Goal: Task Accomplishment & Management: Complete application form

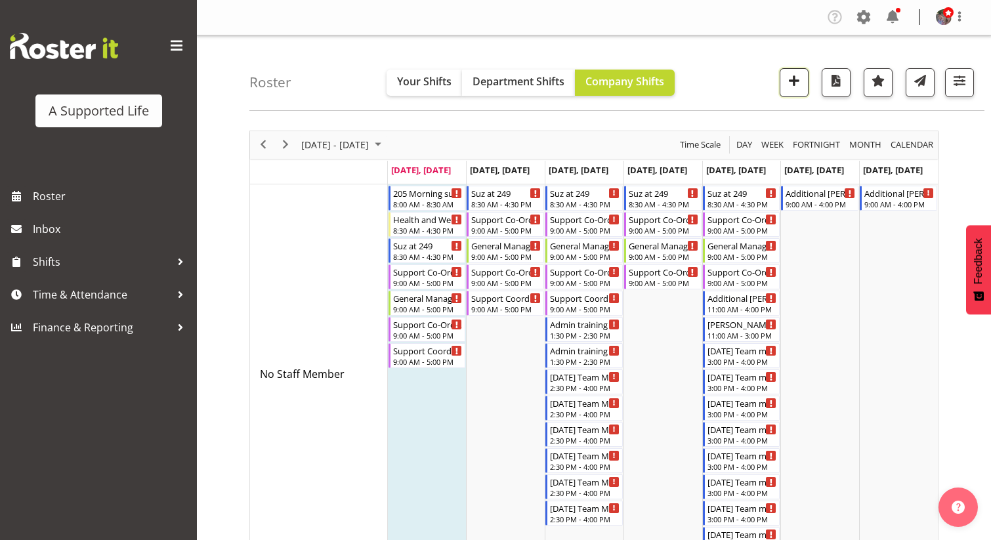
click at [791, 85] on span "button" at bounding box center [794, 80] width 17 height 17
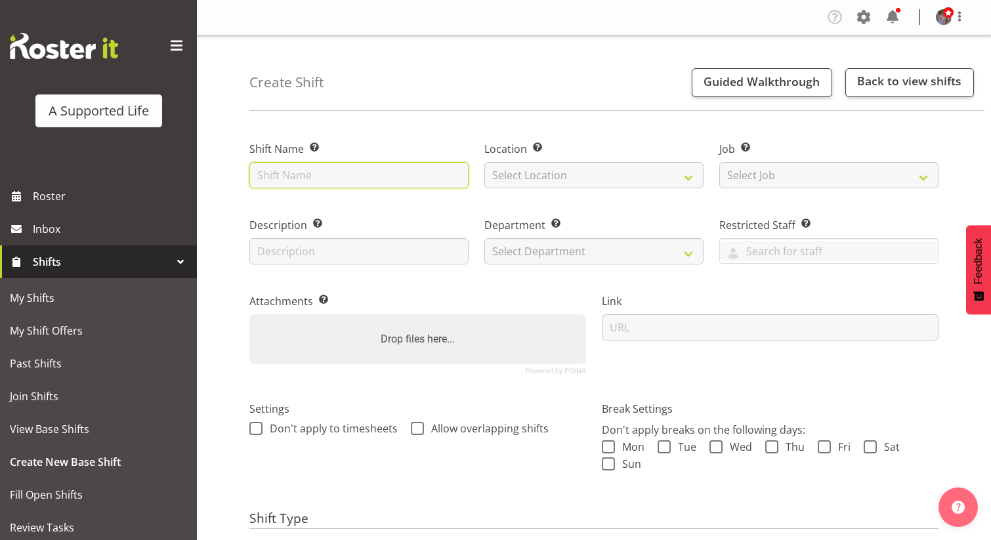
click at [428, 177] on input "text" at bounding box center [359, 175] width 219 height 26
type input "[PERSON_NAME] Meeting"
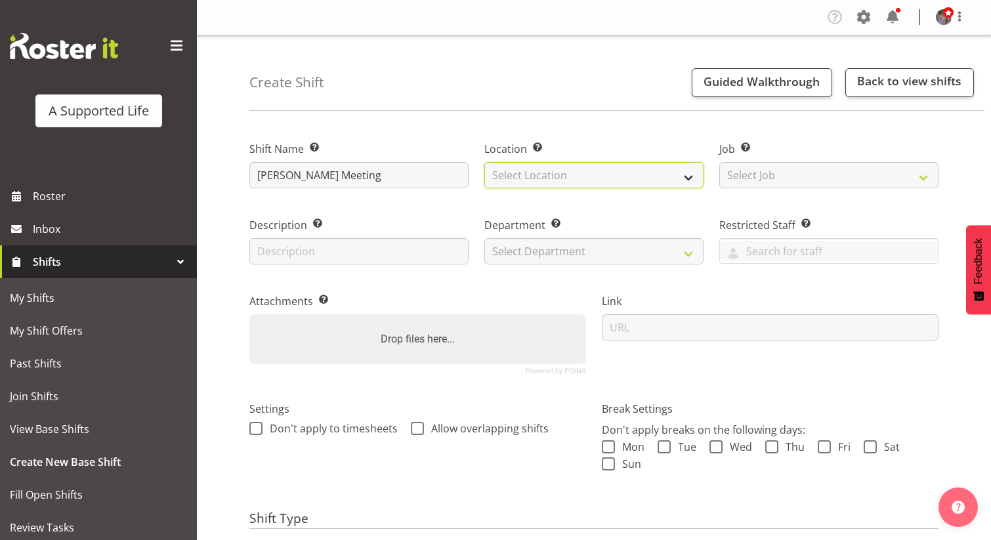
click at [546, 165] on select "Select Location [STREET_ADDRESS][GEOGRAPHIC_DATA][PERSON_NAME][PERSON_NAME][PER…" at bounding box center [594, 175] width 219 height 26
select select "490"
click at [485, 162] on select "Select Location [STREET_ADDRESS][GEOGRAPHIC_DATA][PERSON_NAME][PERSON_NAME][PER…" at bounding box center [594, 175] width 219 height 26
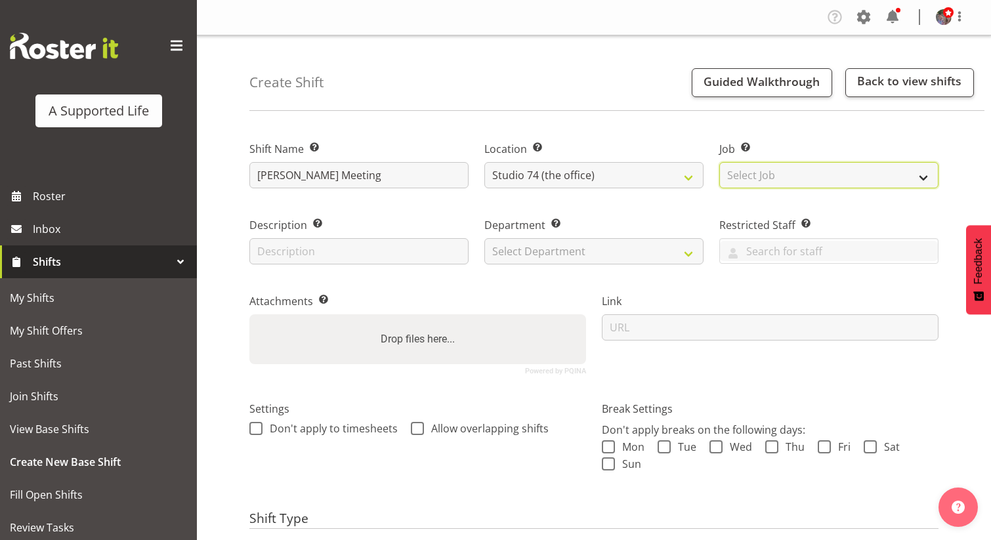
click at [842, 181] on select "Select Job Create new job Accounts and Payroll Admin Support Aspirations and Su…" at bounding box center [829, 175] width 219 height 26
select select "4112"
click at [720, 162] on select "Select Job Create new job Accounts and Payroll Admin Support Aspirations and Su…" at bounding box center [829, 175] width 219 height 26
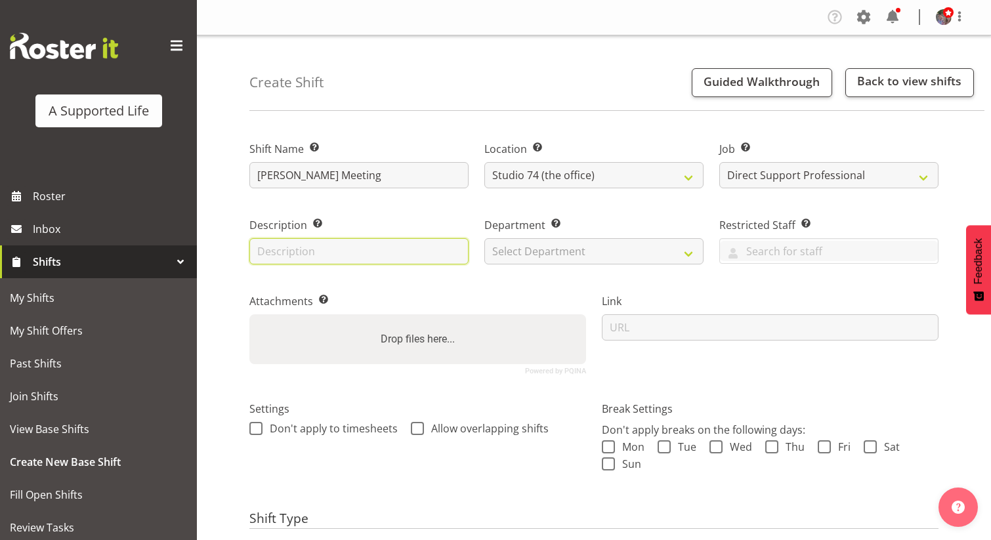
click at [436, 264] on input "text" at bounding box center [359, 251] width 219 height 26
type input "[PERSON_NAME]"
click at [637, 234] on div "Department Set the department that the shift relates to. Select Department Dire…" at bounding box center [594, 240] width 219 height 47
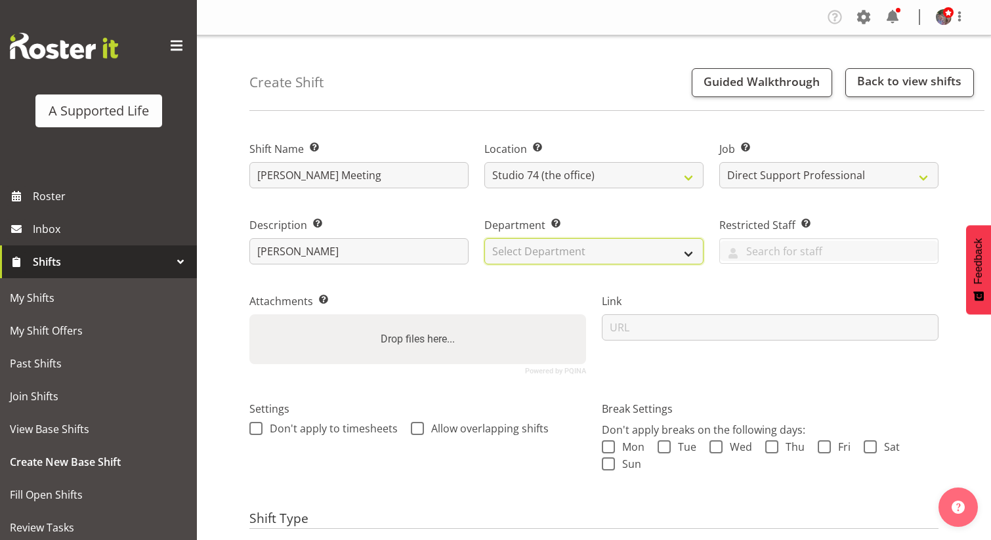
click at [637, 246] on select "Select Department Direct Support Office Crew Other two4nine" at bounding box center [594, 251] width 219 height 26
select select "564"
click at [485, 238] on select "Select Department Direct Support Office Crew Other two4nine" at bounding box center [594, 251] width 219 height 26
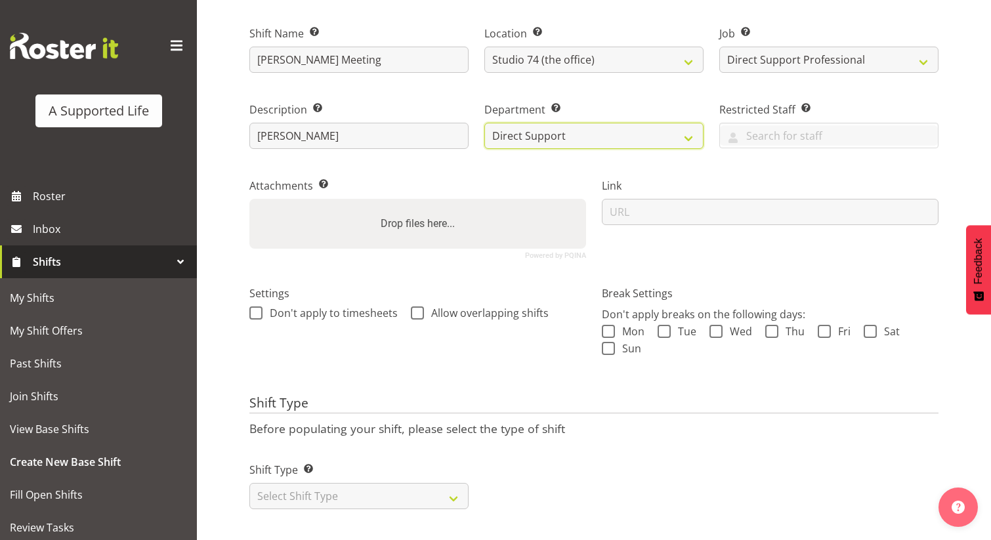
scroll to position [125, 0]
click at [432, 307] on span "Allow overlapping shifts" at bounding box center [486, 313] width 125 height 13
click at [420, 309] on input "Allow overlapping shifts" at bounding box center [415, 313] width 9 height 9
checkbox input "true"
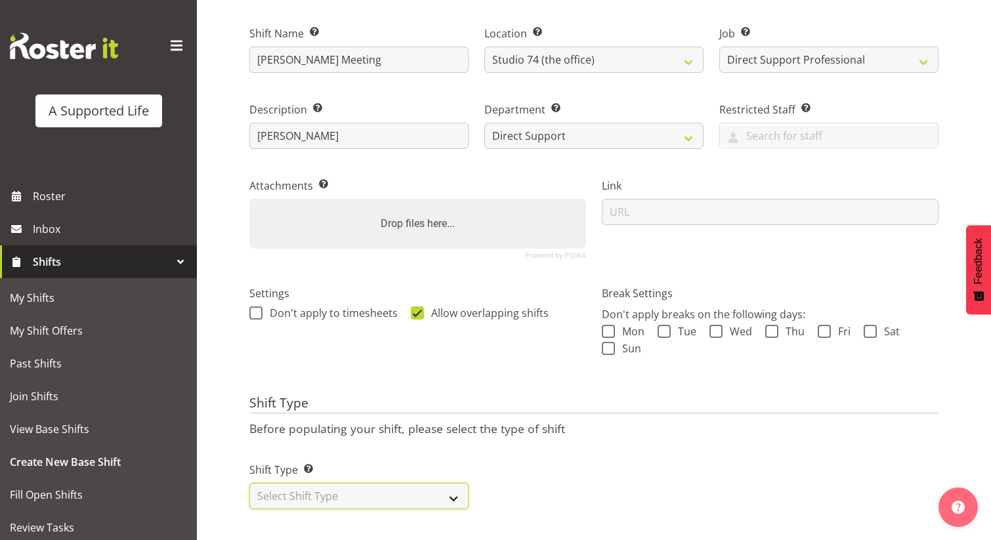
click at [454, 498] on select "Select Shift Type One Off Shift Recurring Shift Rotating Shift" at bounding box center [359, 496] width 219 height 26
select select "one_off"
click at [250, 483] on select "Select Shift Type One Off Shift Recurring Shift Rotating Shift" at bounding box center [359, 496] width 219 height 26
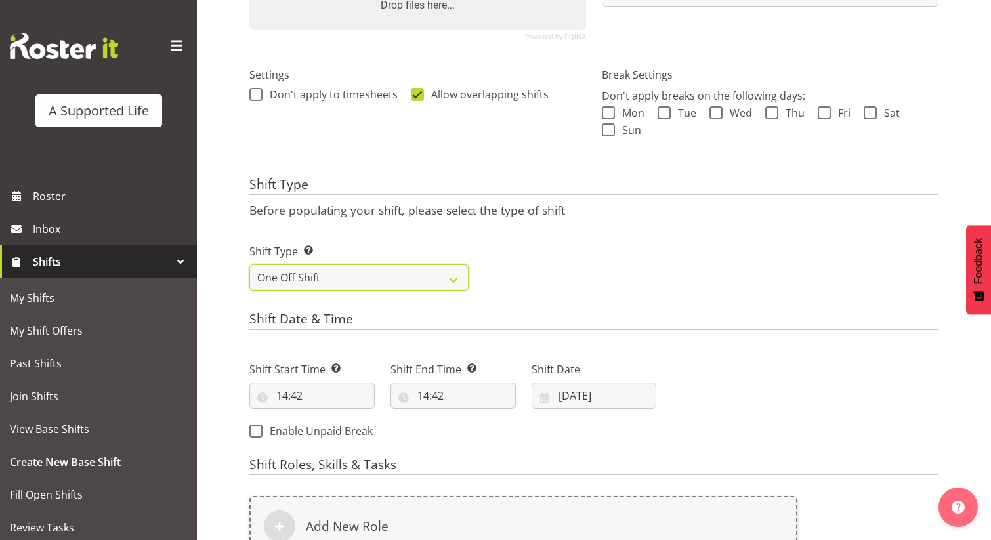
scroll to position [388, 0]
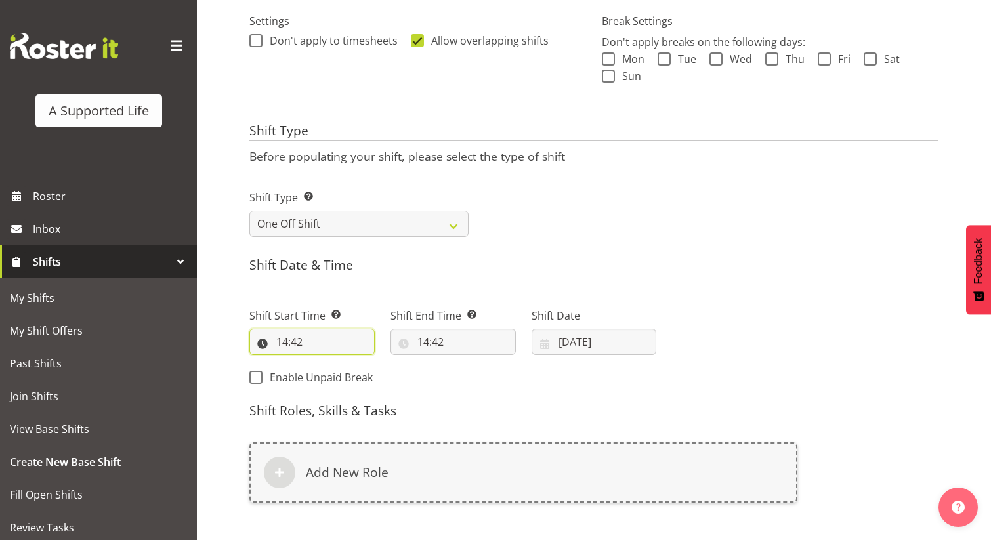
click at [348, 342] on input "14:42" at bounding box center [312, 342] width 125 height 26
click at [339, 377] on select "00 01 02 03 04 05 06 07 08 09 10 11 12 13 14 15 16 17 18 19 20 21 22 23" at bounding box center [339, 376] width 30 height 26
select select "11"
click at [324, 363] on select "00 01 02 03 04 05 06 07 08 09 10 11 12 13 14 15 16 17 18 19 20 21 22 23" at bounding box center [339, 376] width 30 height 26
type input "11:42"
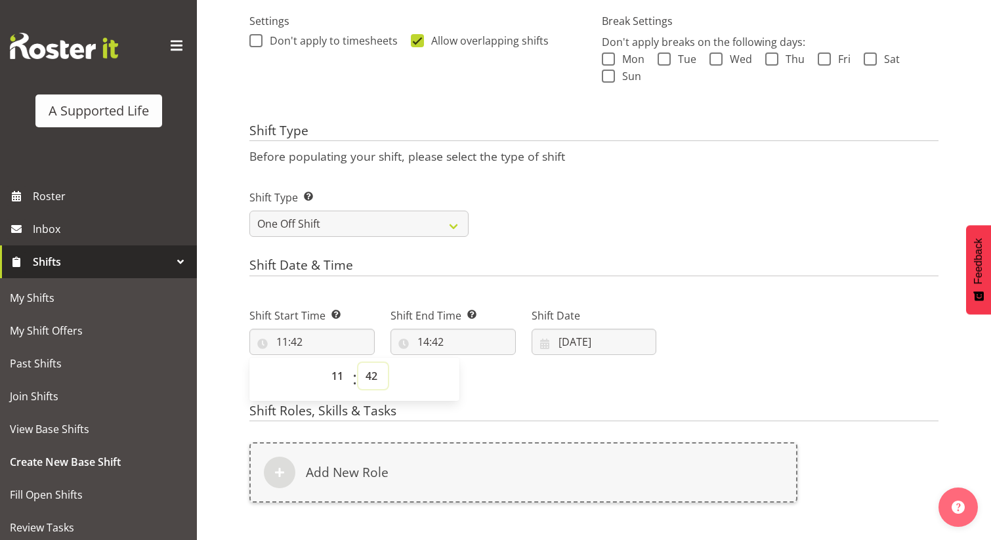
click at [380, 383] on select "00 01 02 03 04 05 06 07 08 09 10 11 12 13 14 15 16 17 18 19 20 21 22 23 24 25 2…" at bounding box center [373, 376] width 30 height 26
select select "0"
click at [358, 363] on select "00 01 02 03 04 05 06 07 08 09 10 11 12 13 14 15 16 17 18 19 20 21 22 23 24 25 2…" at bounding box center [373, 376] width 30 height 26
type input "11:00"
click at [444, 344] on input "14:42" at bounding box center [453, 342] width 125 height 26
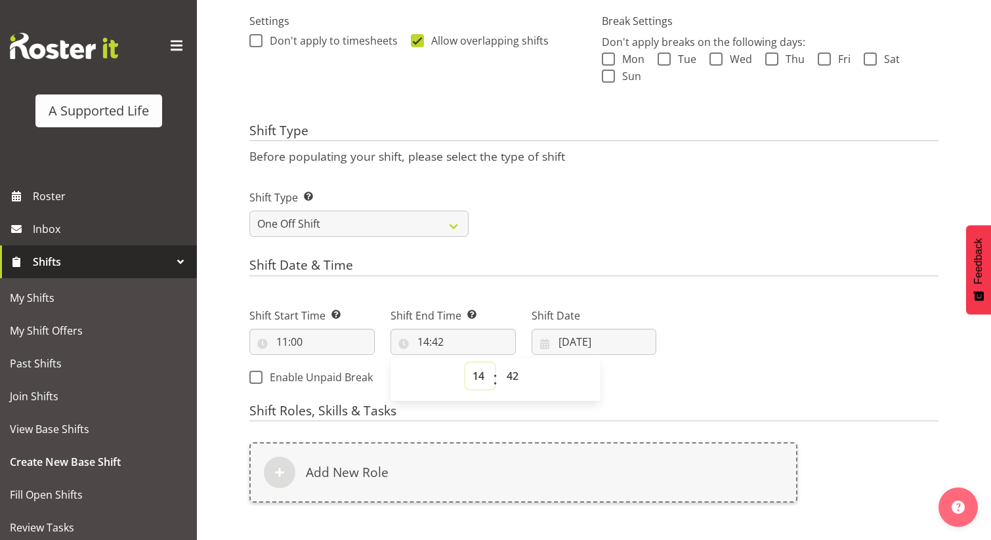
click at [475, 376] on select "00 01 02 03 04 05 06 07 08 09 10 11 12 13 14 15 16 17 18 19 20 21 22 23" at bounding box center [481, 376] width 30 height 26
select select "13"
click at [466, 363] on select "00 01 02 03 04 05 06 07 08 09 10 11 12 13 14 15 16 17 18 19 20 21 22 23" at bounding box center [481, 376] width 30 height 26
type input "13:42"
click at [513, 368] on select "00 01 02 03 04 05 06 07 08 09 10 11 12 13 14 15 16 17 18 19 20 21 22 23 24 25 2…" at bounding box center [515, 376] width 30 height 26
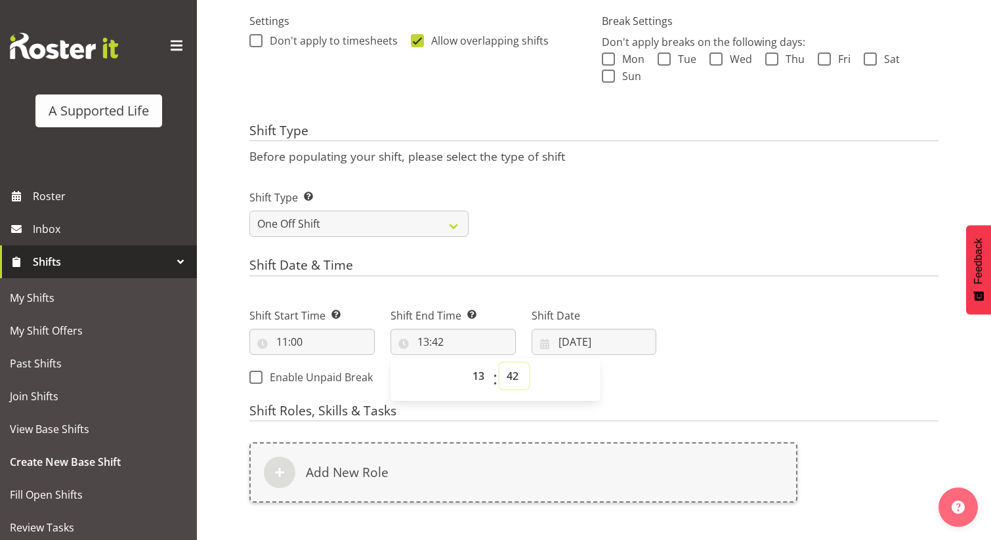
select select "0"
click at [500, 363] on select "00 01 02 03 04 05 06 07 08 09 10 11 12 13 14 15 16 17 18 19 20 21 22 23 24 25 2…" at bounding box center [515, 376] width 30 height 26
type input "13:00"
click at [687, 335] on div "Next Shifts" at bounding box center [805, 343] width 282 height 106
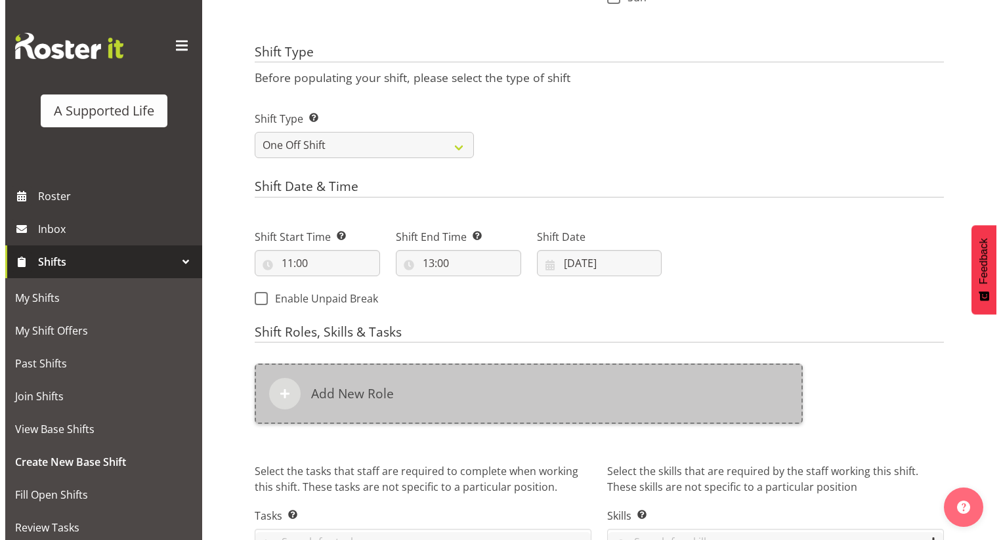
scroll to position [547, 0]
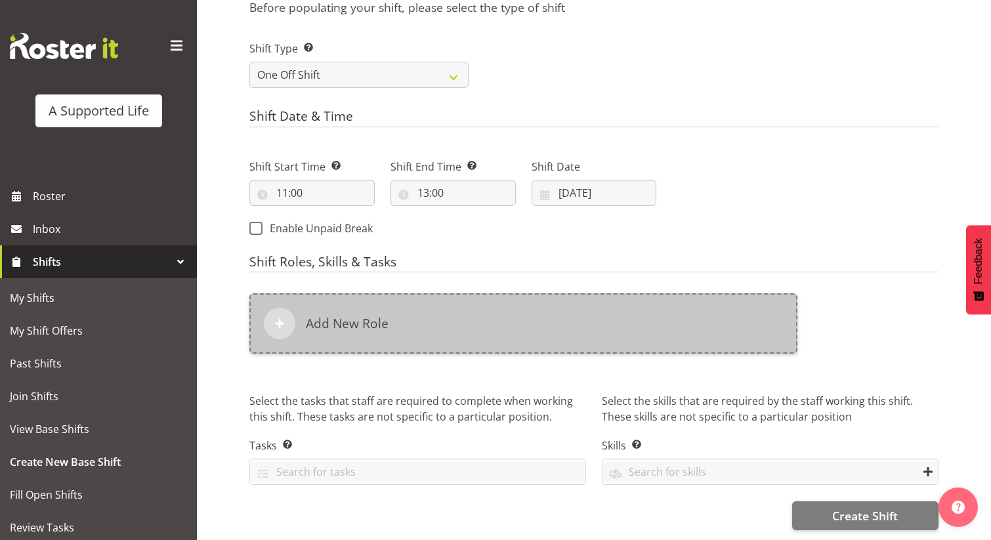
click at [347, 324] on div "Add New Role" at bounding box center [524, 323] width 548 height 60
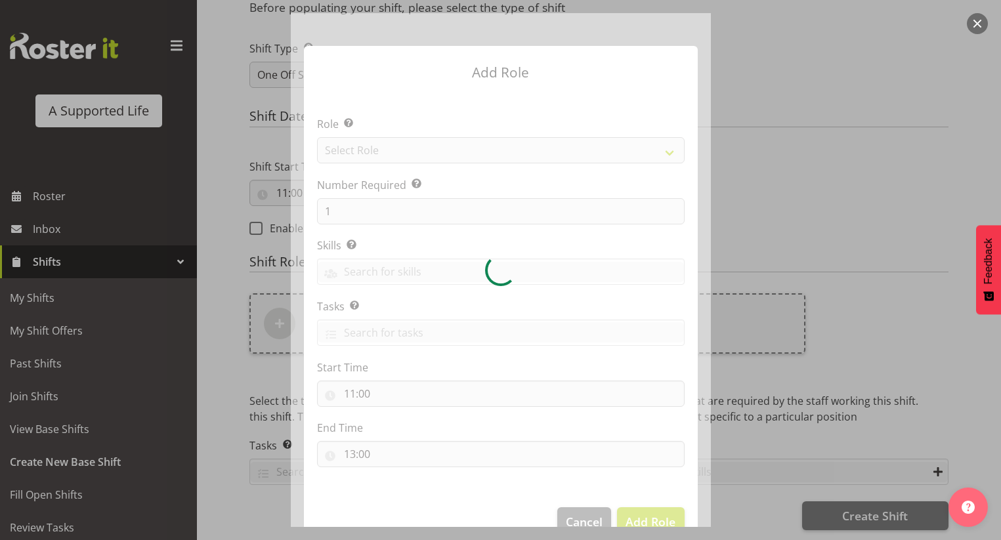
click at [422, 153] on div at bounding box center [501, 270] width 420 height 514
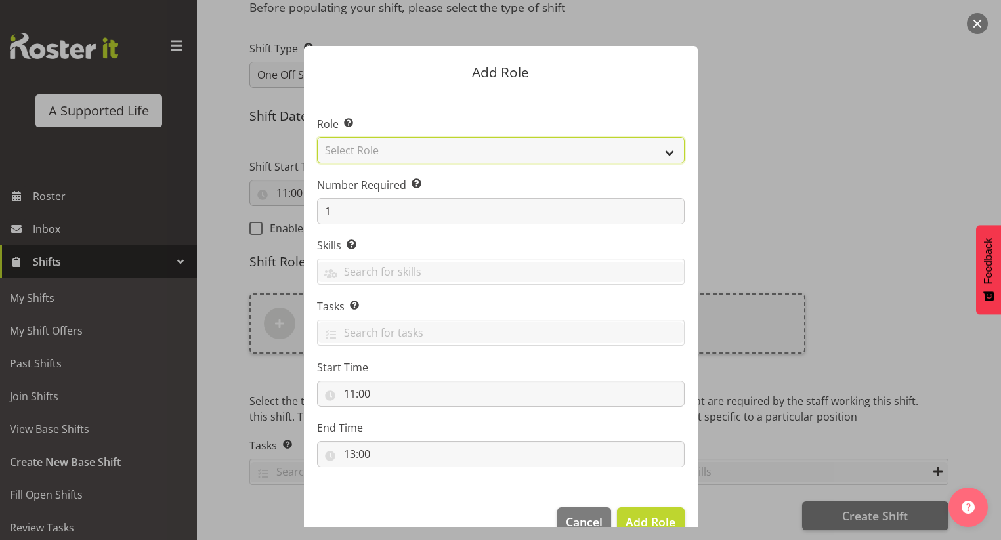
click at [448, 160] on select "Select Role Accounts and Payroll Admin Support Aspirations & Support Facilitato…" at bounding box center [501, 150] width 368 height 26
select select "519"
click at [317, 137] on select "Select Role Accounts and Payroll Admin Support Aspirations & Support Facilitato…" at bounding box center [501, 150] width 368 height 26
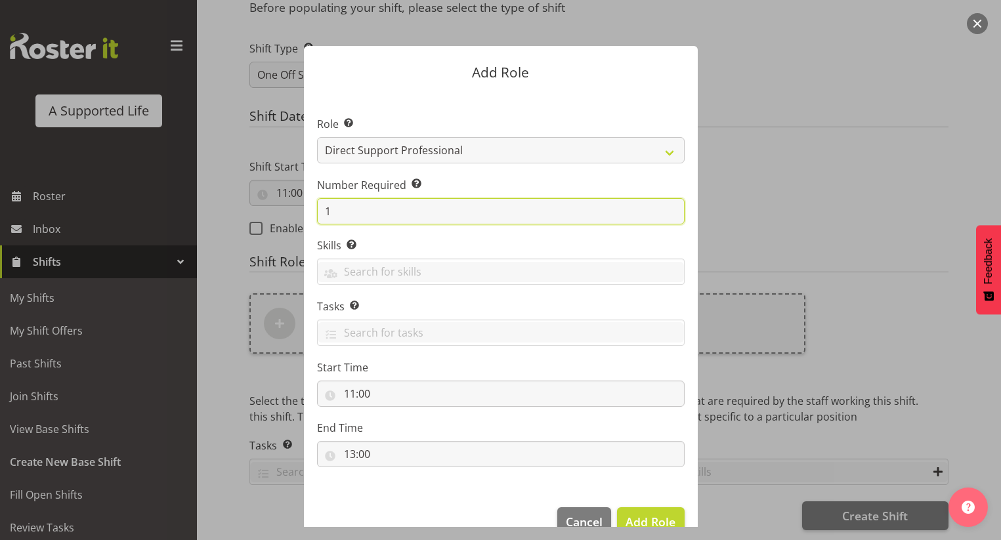
click at [426, 219] on input "1" at bounding box center [501, 211] width 368 height 26
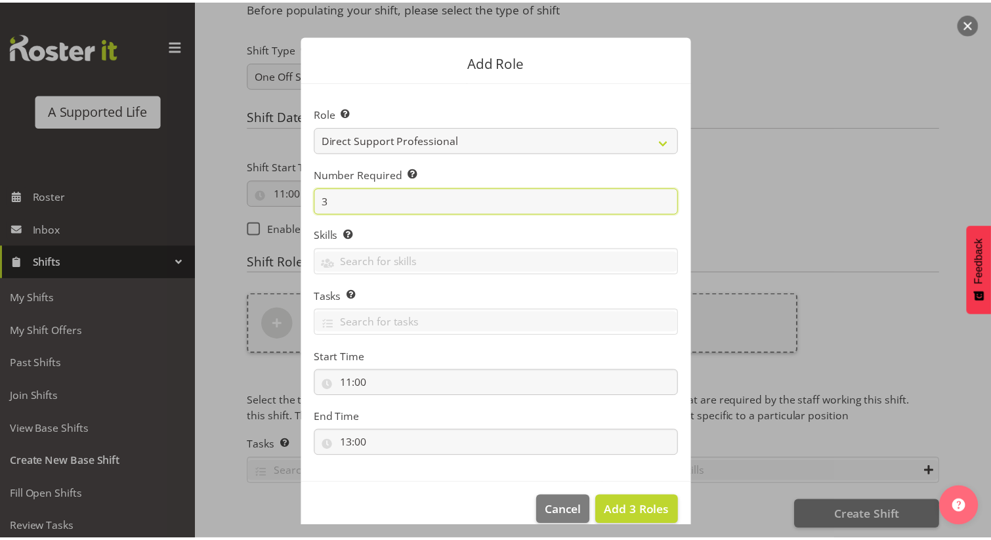
scroll to position [29, 0]
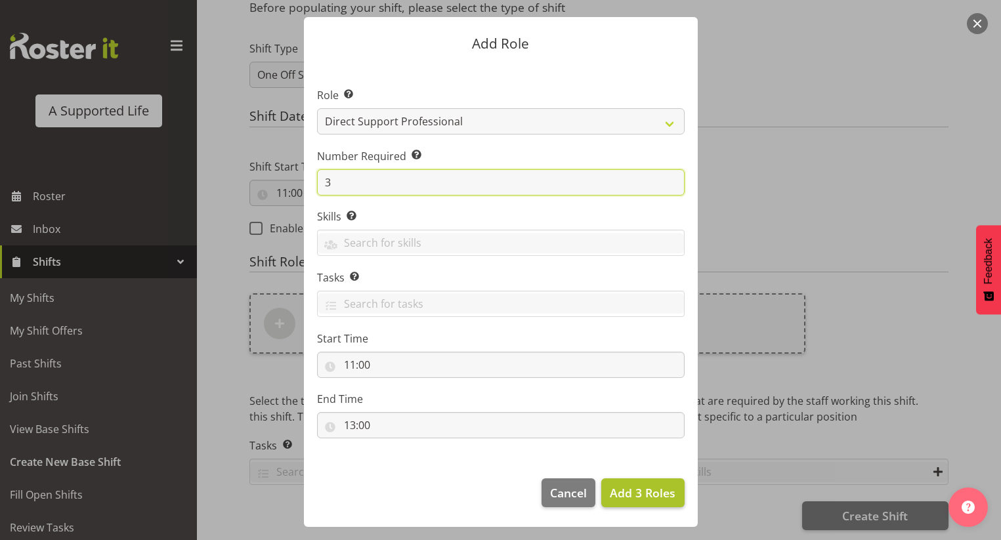
type input "3"
click at [647, 489] on span "Add 3 Roles" at bounding box center [643, 493] width 66 height 16
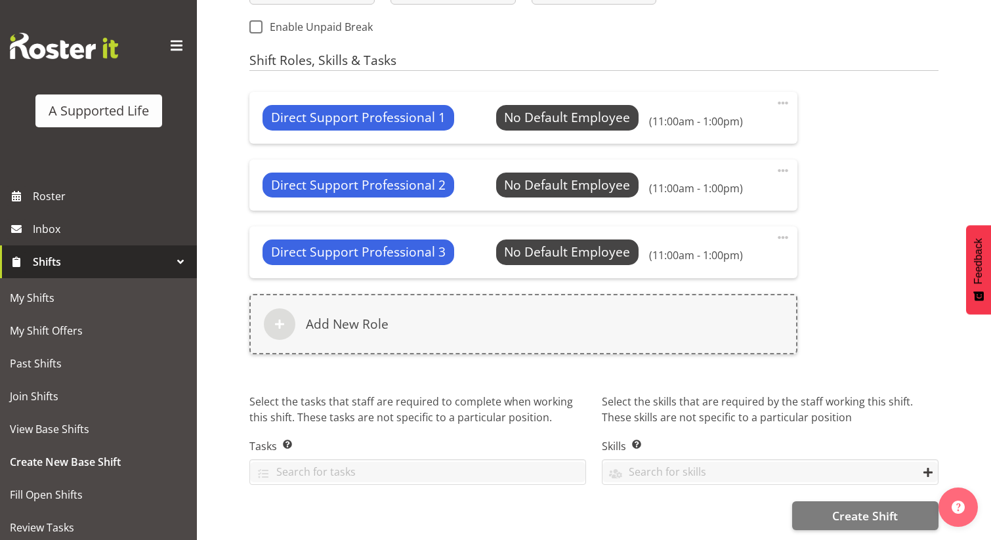
scroll to position [749, 0]
click at [806, 505] on button "Create Shift" at bounding box center [866, 516] width 146 height 29
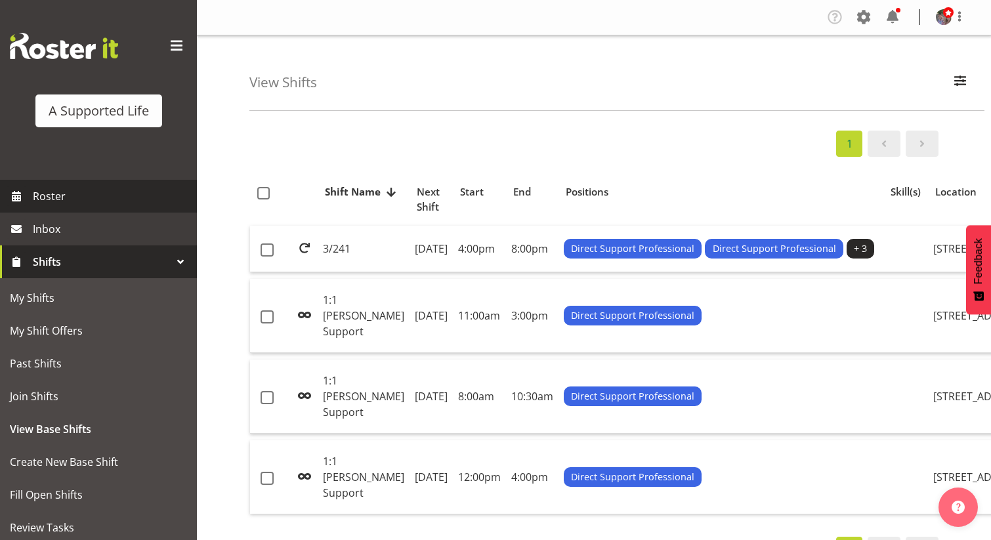
click at [118, 196] on span "Roster" at bounding box center [112, 196] width 158 height 20
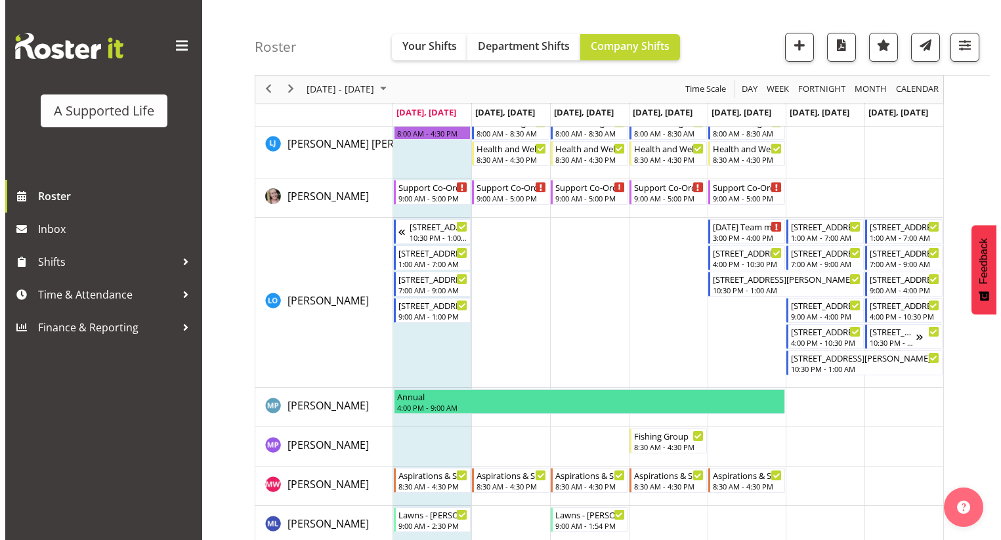
scroll to position [4657, 0]
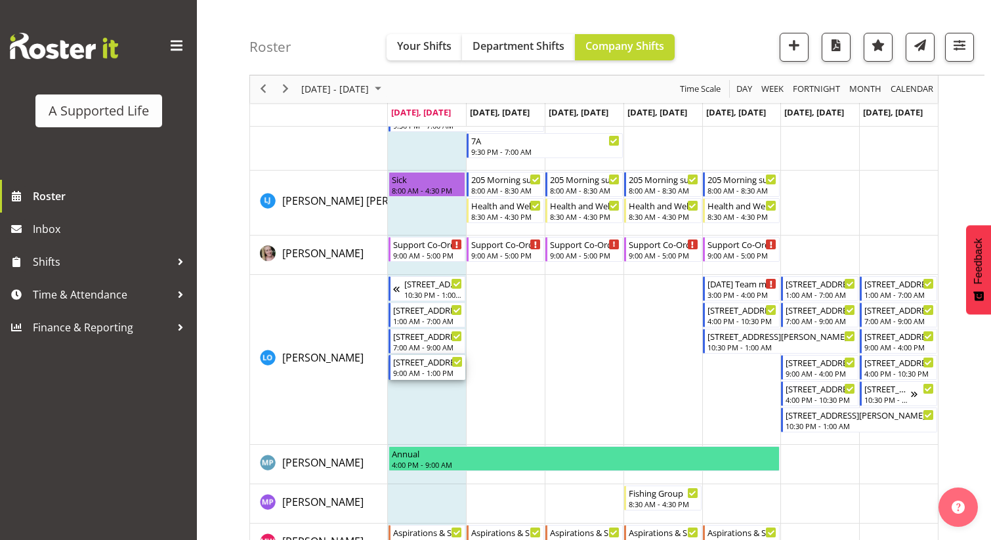
click at [435, 370] on div "9:00 AM - 1:00 PM" at bounding box center [428, 373] width 70 height 11
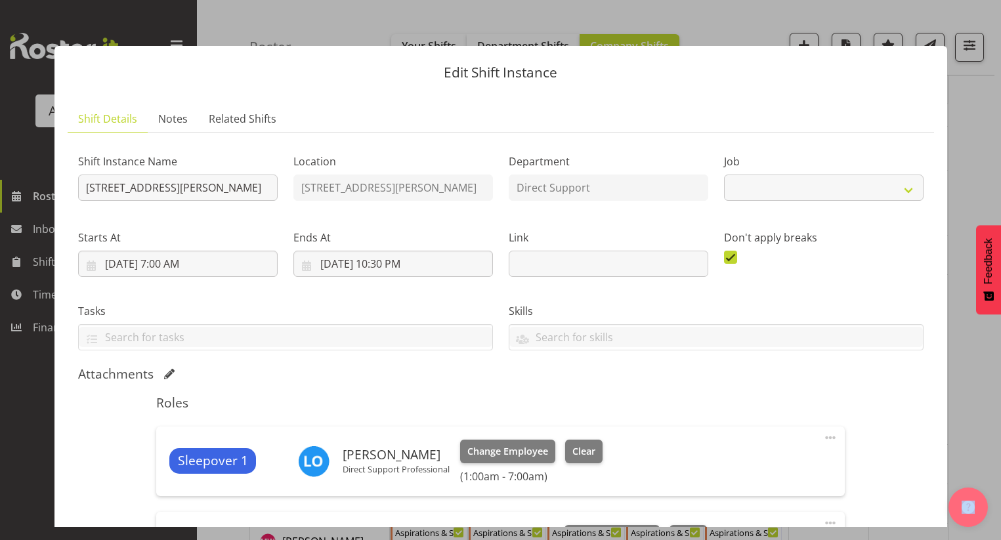
select select "4112"
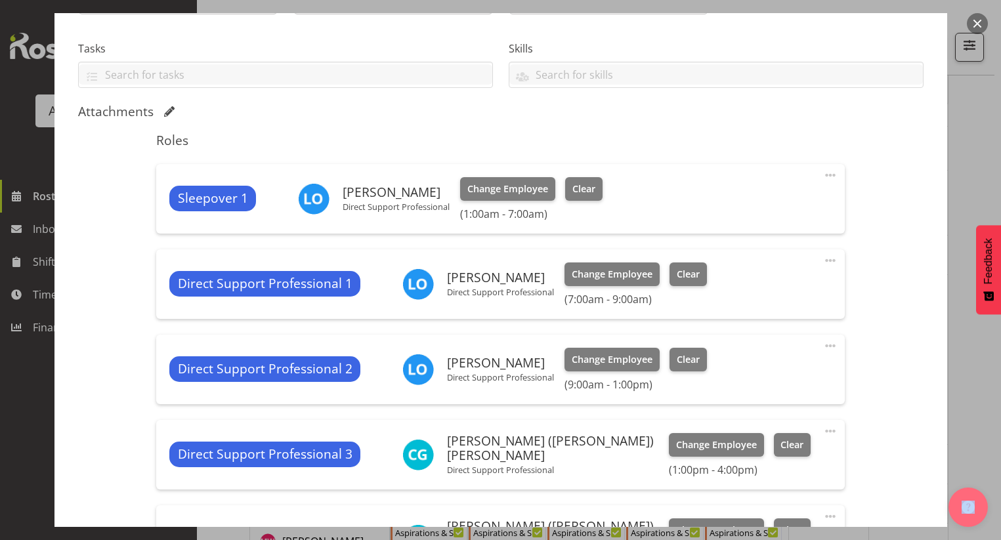
scroll to position [328, 0]
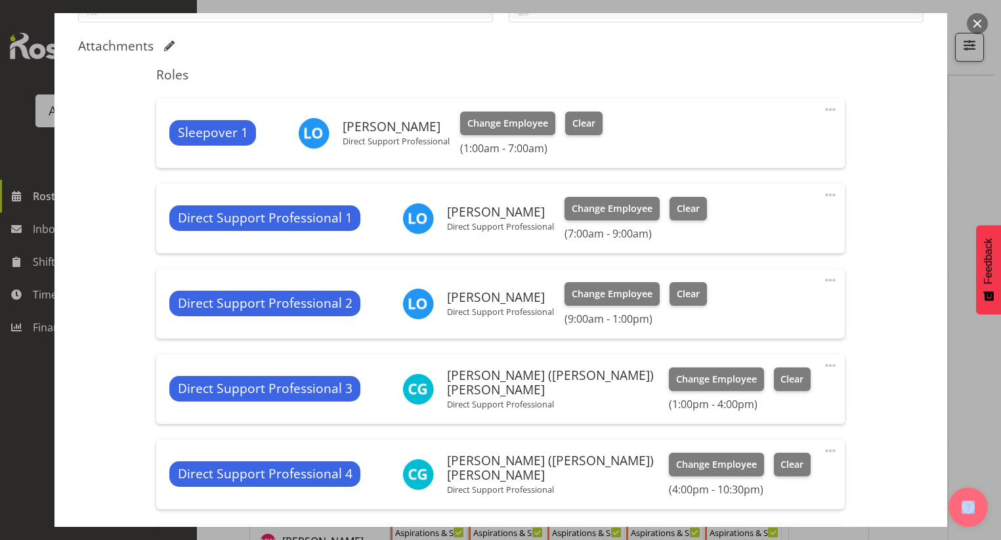
click at [823, 279] on span at bounding box center [831, 280] width 16 height 16
click at [778, 301] on link "Edit" at bounding box center [775, 309] width 126 height 24
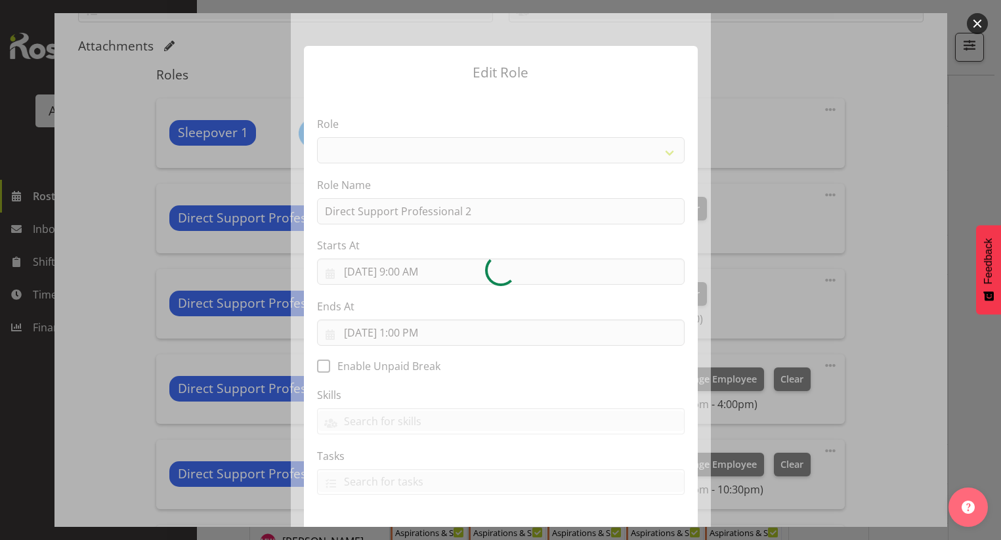
select select "519"
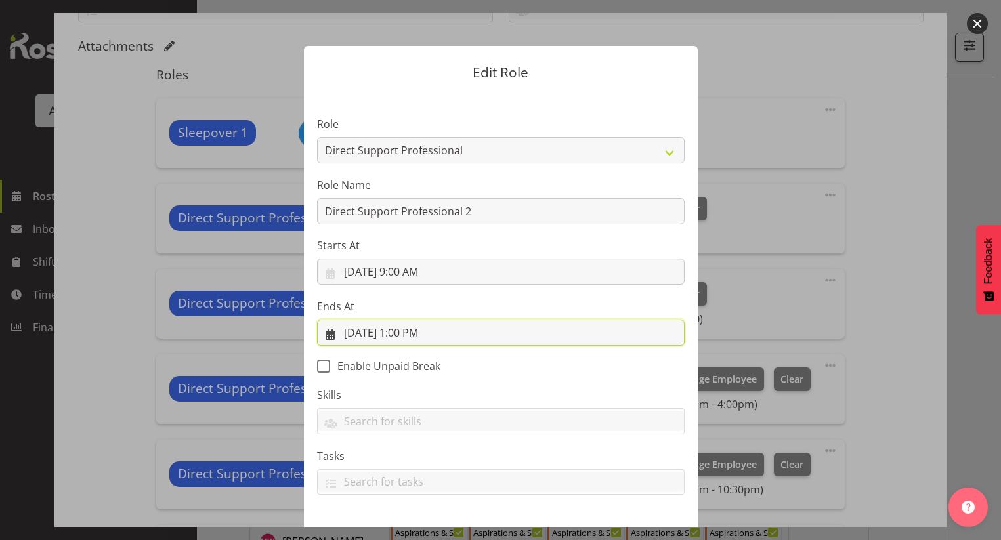
click at [409, 333] on input "9/22/2025, 1:00 PM" at bounding box center [501, 333] width 368 height 26
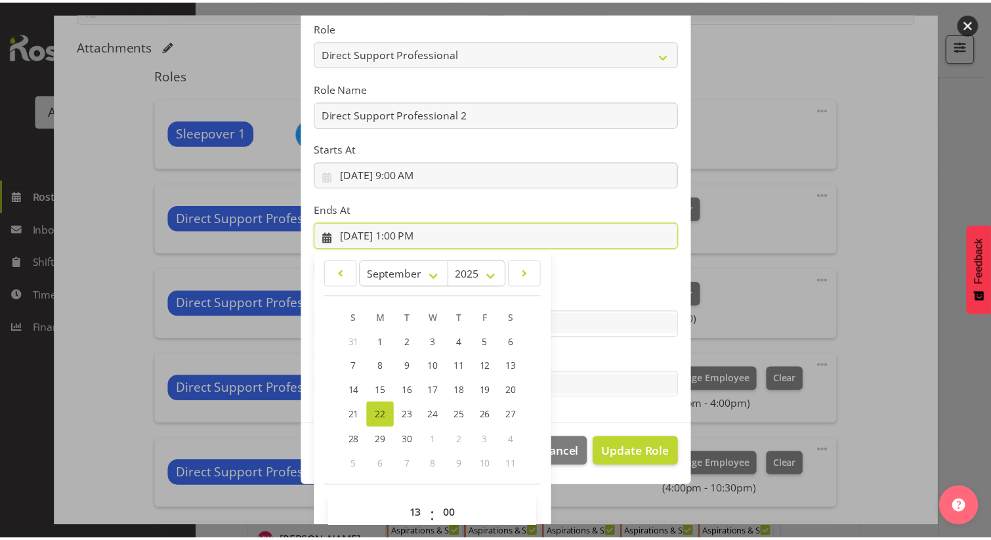
scroll to position [119, 0]
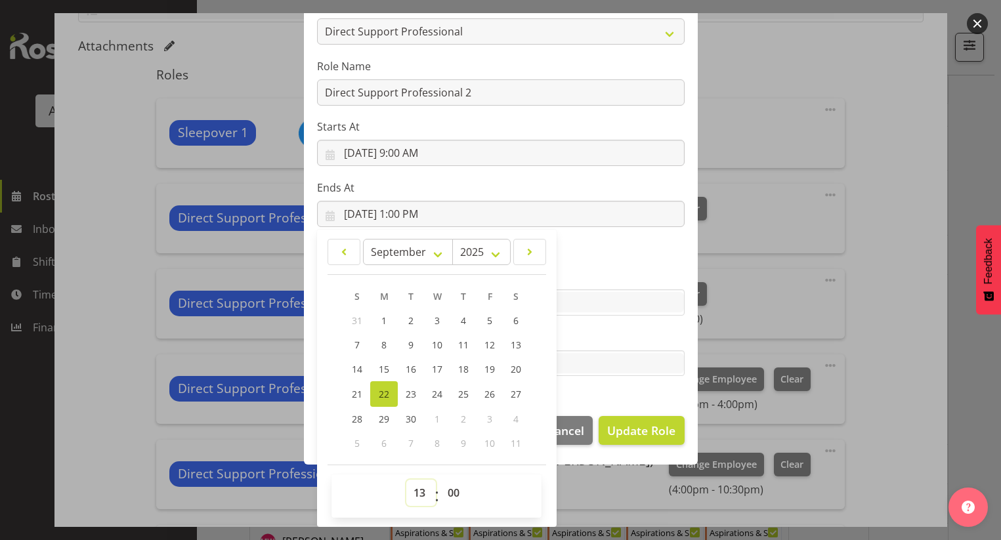
click at [418, 492] on select "00 01 02 03 04 05 06 07 08 09 10 11 12 13 14 15 16 17 18 19 20 21 22 23" at bounding box center [421, 493] width 30 height 26
select select "11"
click at [406, 480] on select "00 01 02 03 04 05 06 07 08 09 10 11 12 13 14 15 16 17 18 19 20 21 22 23" at bounding box center [421, 493] width 30 height 26
type input "9/22/2025, 11:00 AM"
click at [659, 429] on span "Update Role" at bounding box center [641, 430] width 68 height 17
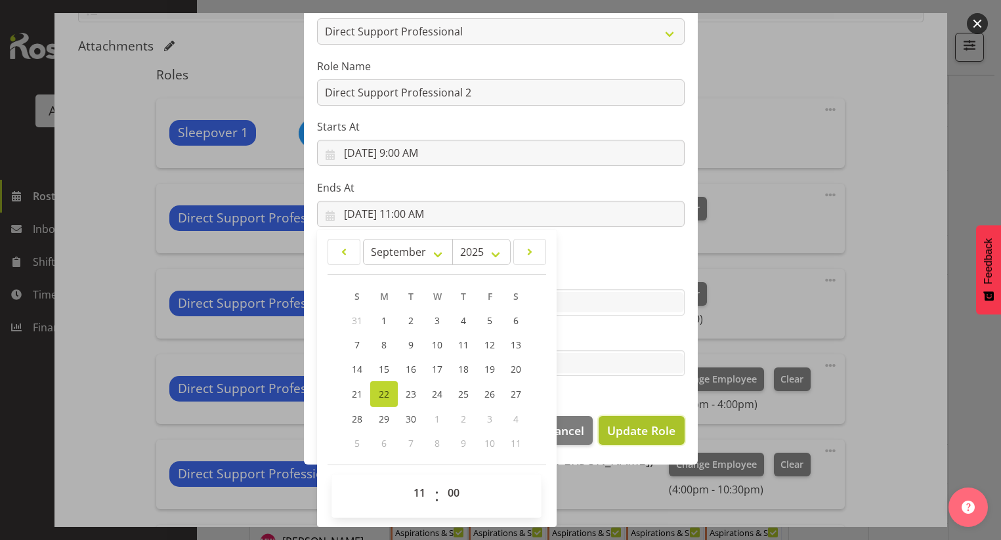
select select
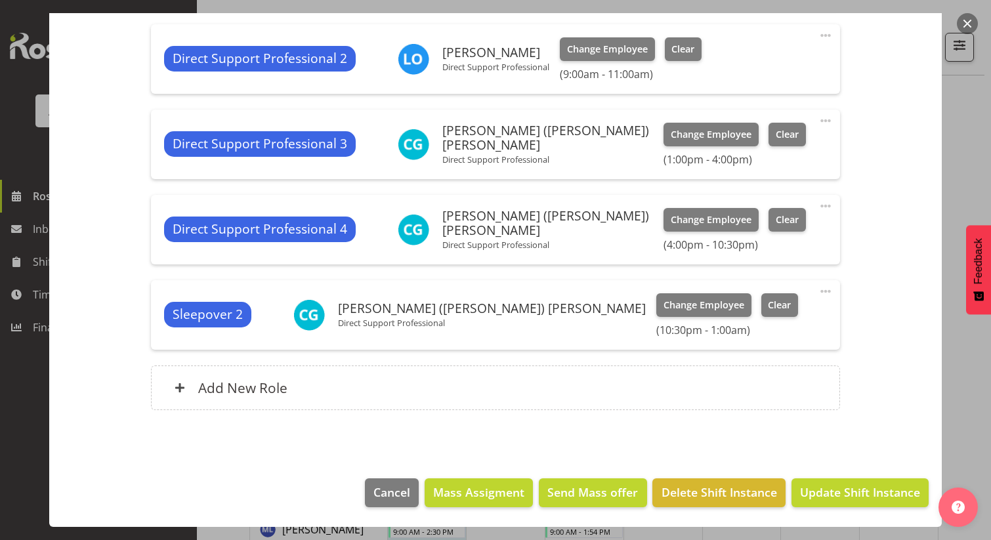
scroll to position [4722, 0]
click at [802, 483] on button "Update Shift Instance" at bounding box center [860, 493] width 137 height 29
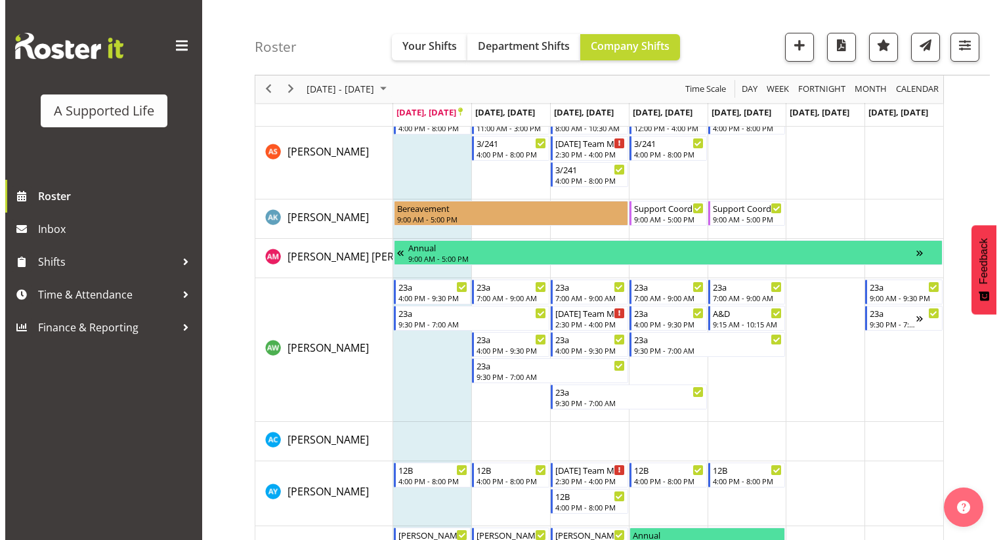
scroll to position [0, 0]
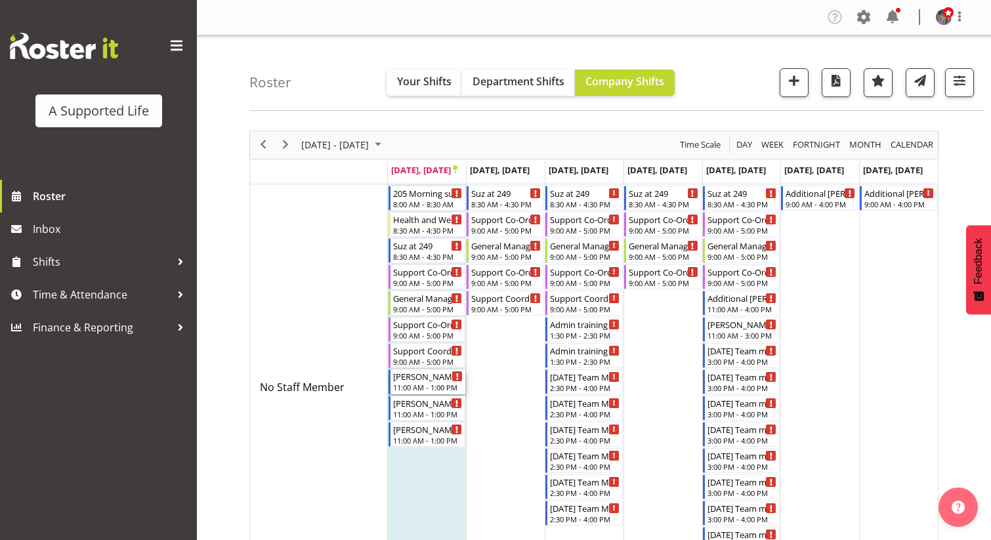
click at [421, 384] on div "11:00 AM - 1:00 PM" at bounding box center [428, 387] width 70 height 11
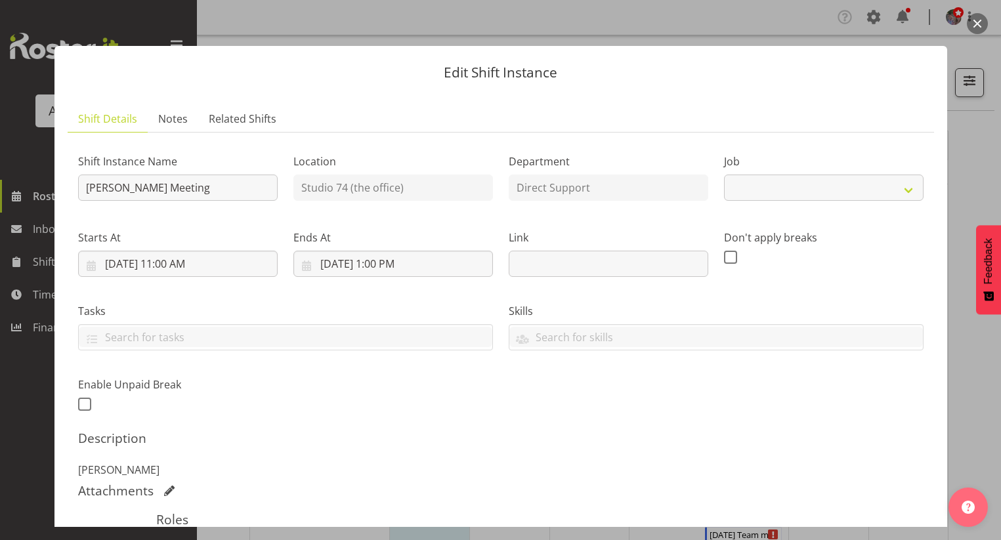
select select "4112"
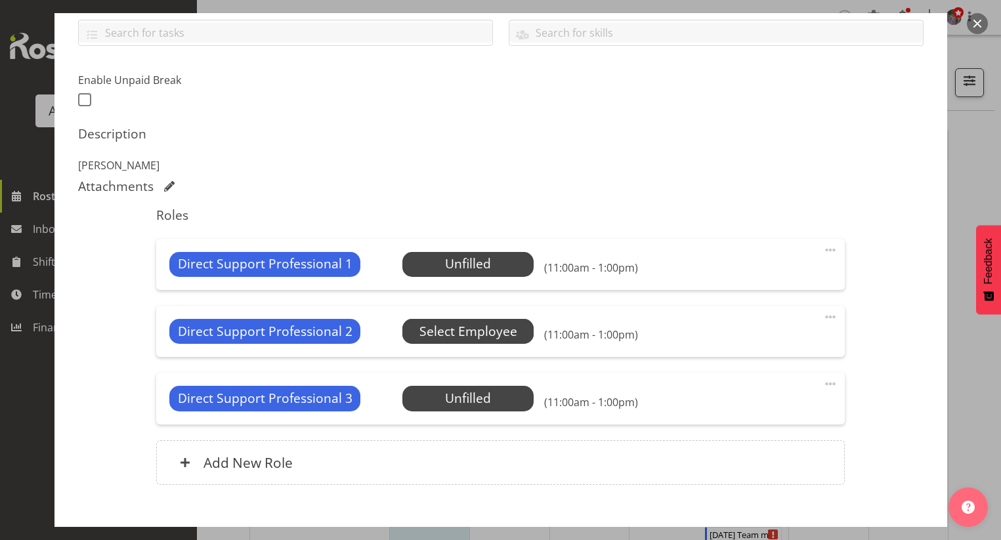
scroll to position [328, 0]
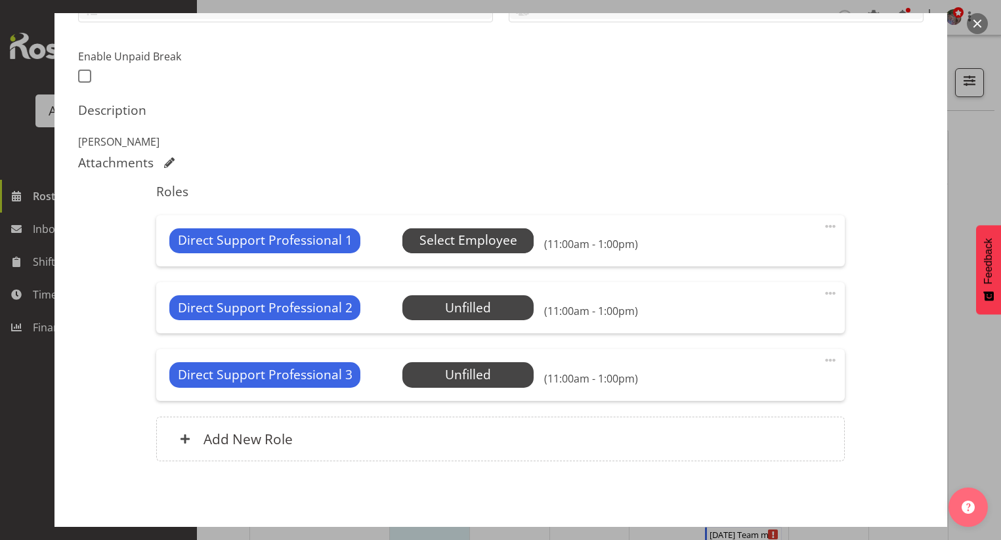
click at [491, 233] on span "Select Employee" at bounding box center [469, 240] width 98 height 19
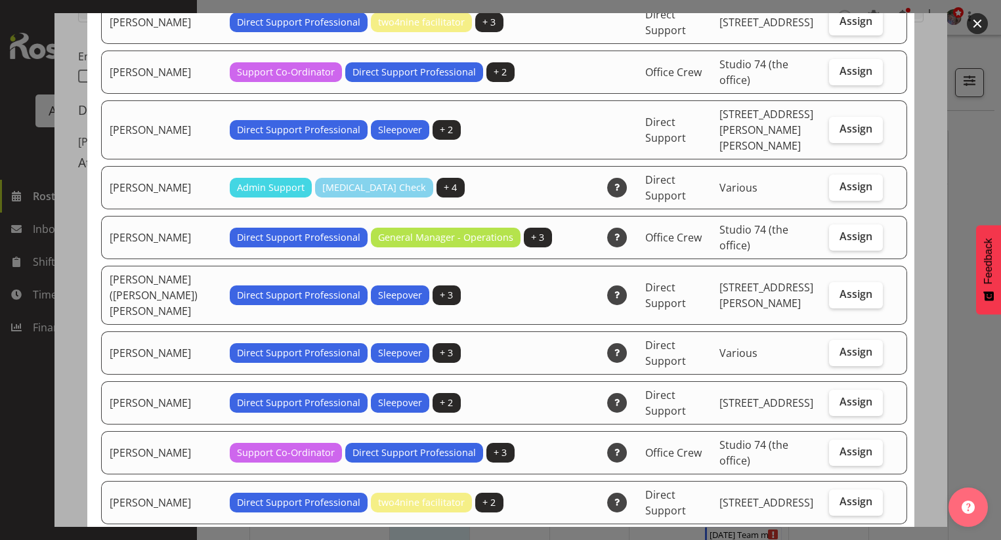
scroll to position [854, 0]
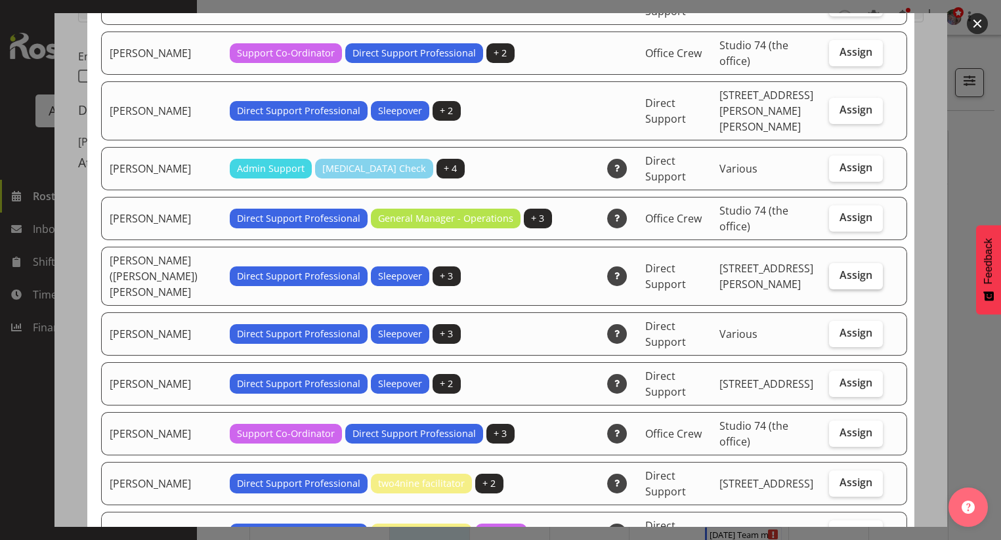
click at [829, 263] on label "Assign" at bounding box center [856, 276] width 54 height 26
click at [829, 271] on input "Assign" at bounding box center [833, 275] width 9 height 9
checkbox input "true"
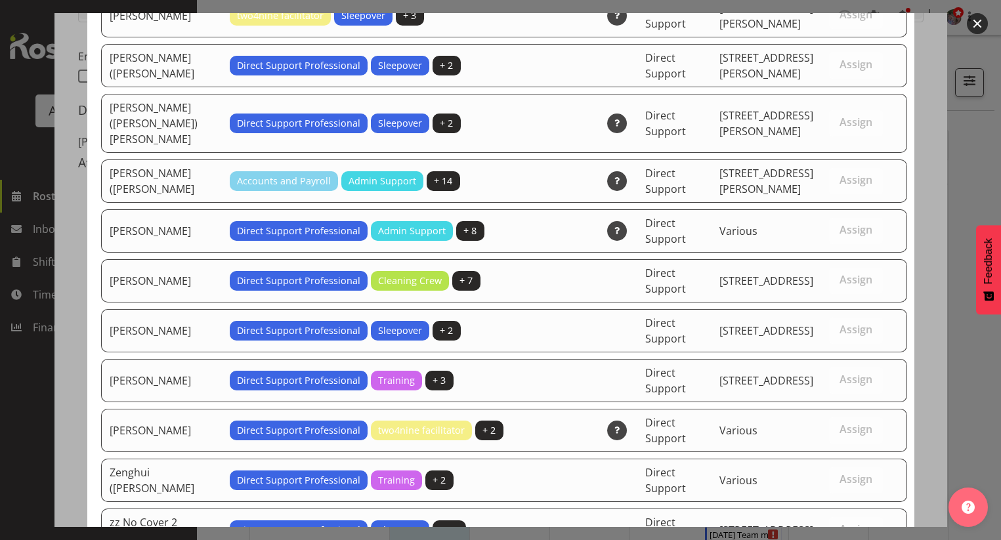
scroll to position [4010, 0]
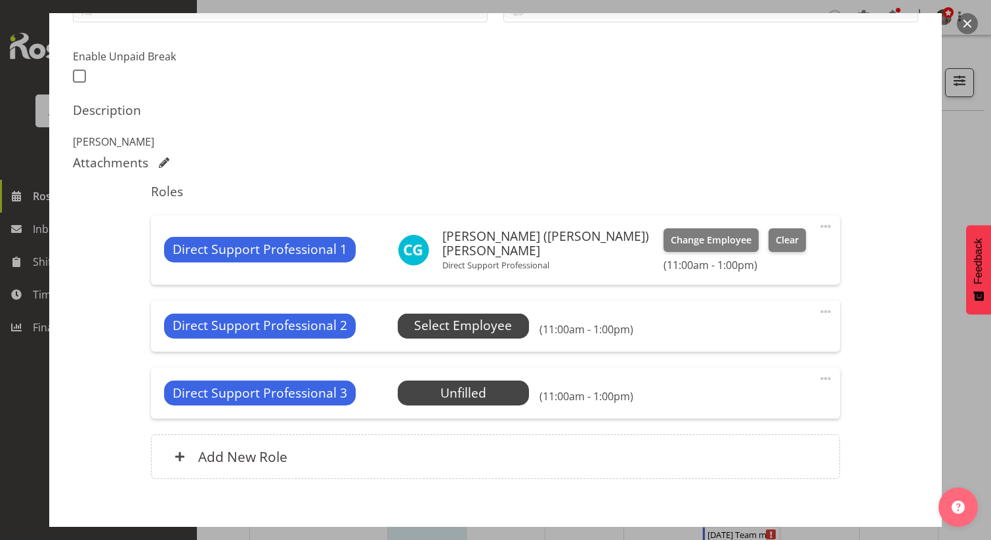
click at [468, 326] on span "Select Employee" at bounding box center [463, 325] width 98 height 19
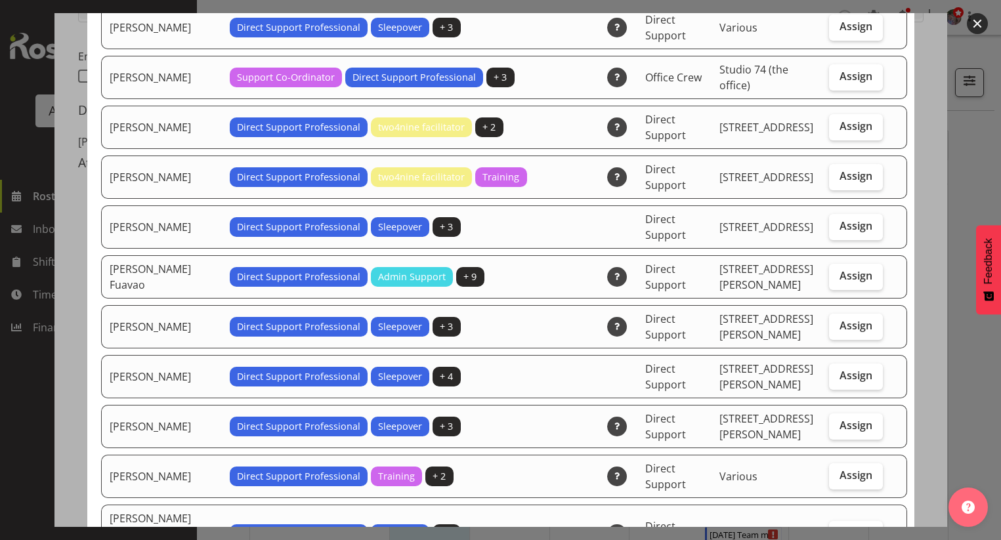
scroll to position [1156, 0]
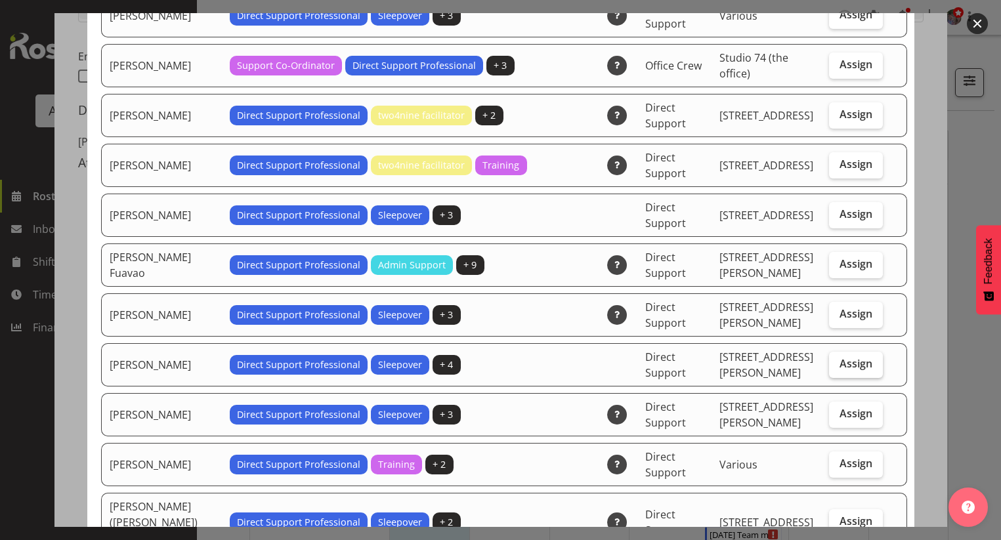
click at [840, 357] on span "Assign" at bounding box center [856, 363] width 33 height 13
click at [833, 360] on input "Assign" at bounding box center [833, 364] width 9 height 9
checkbox input "true"
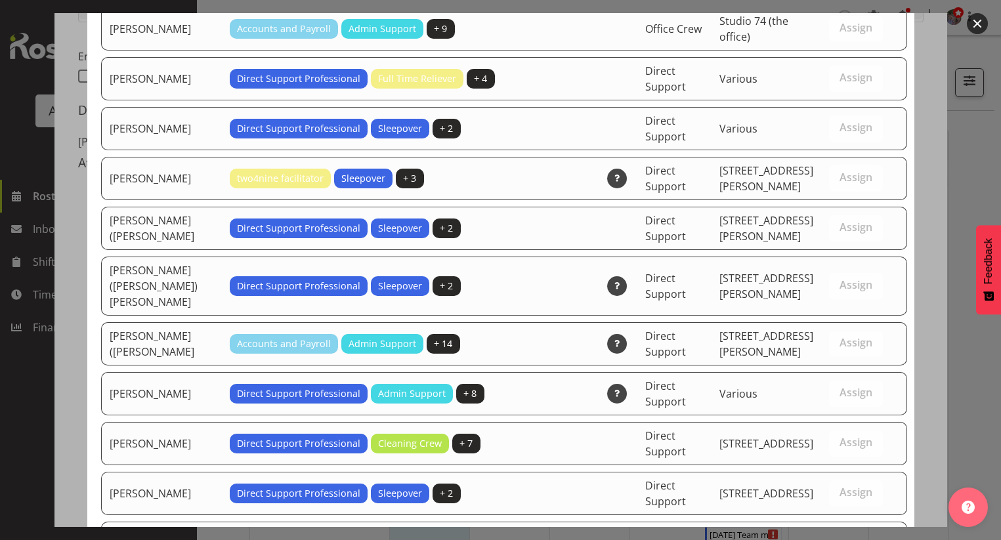
scroll to position [3961, 0]
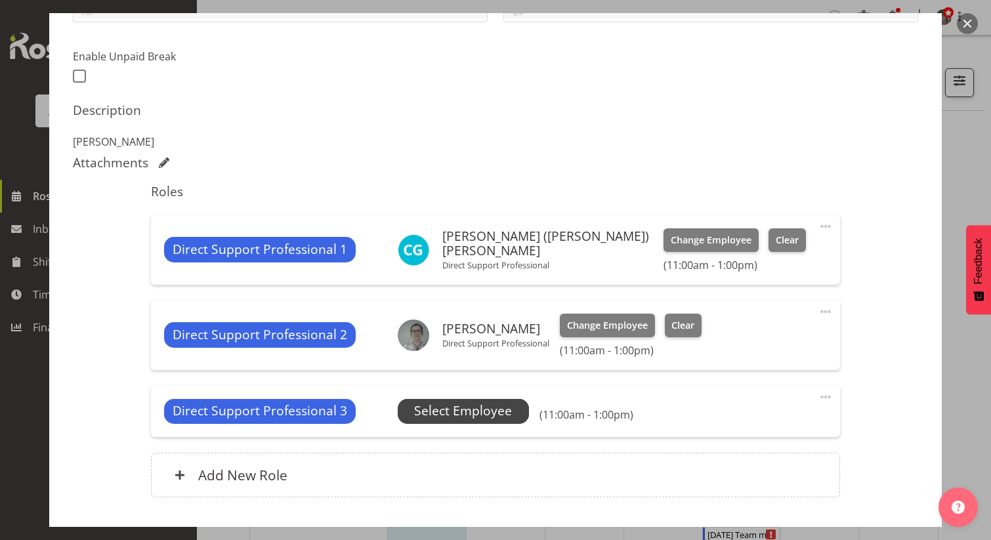
click at [499, 414] on span "Select Employee" at bounding box center [463, 411] width 98 height 19
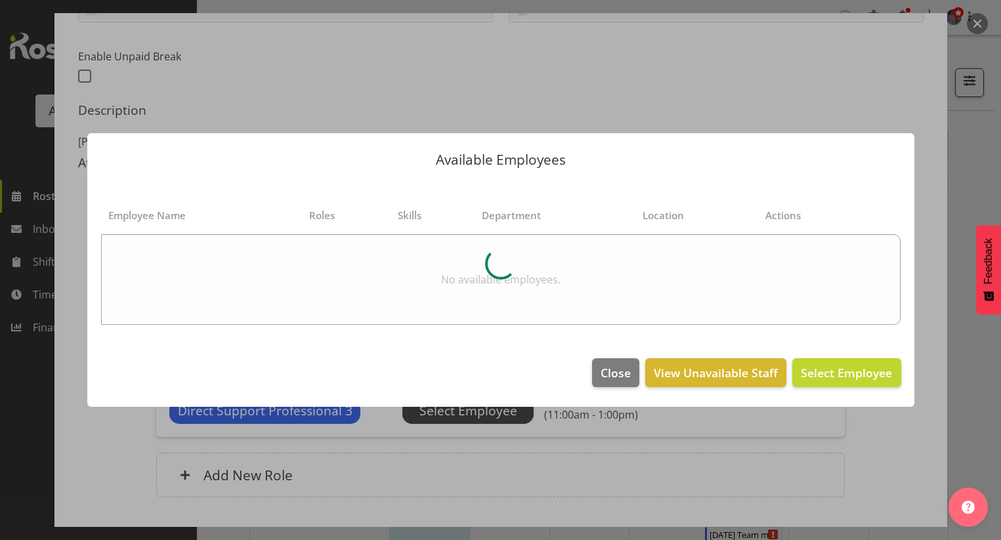
click at [499, 414] on div "Available Employees Employee Name Roles Skills Department Location Actions No a…" at bounding box center [501, 269] width 854 height 339
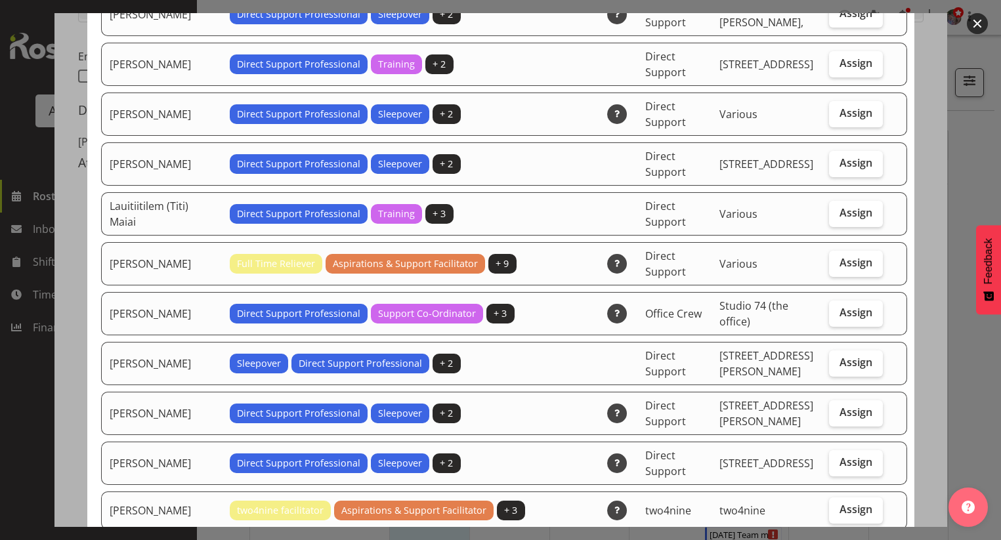
scroll to position [2232, 0]
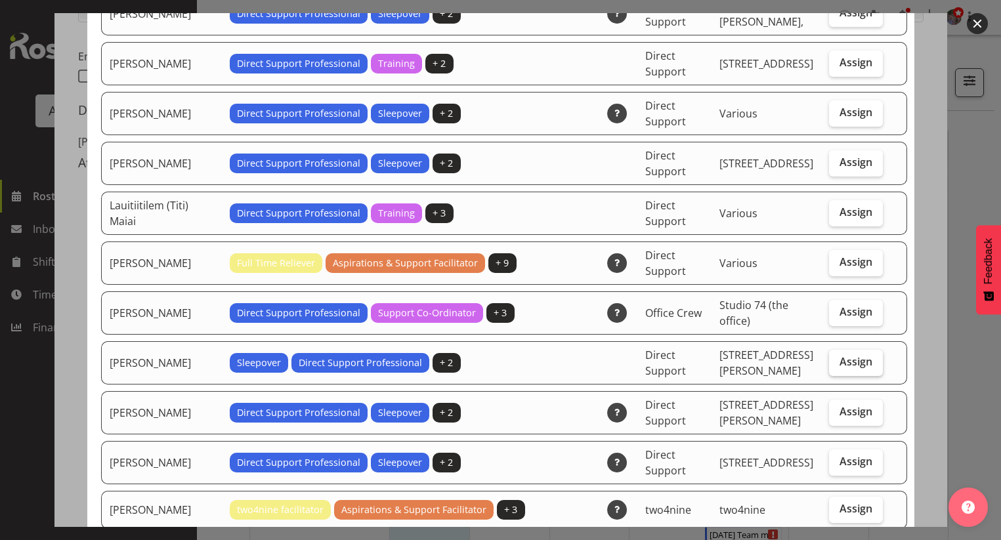
click at [855, 355] on span "Assign" at bounding box center [856, 361] width 33 height 13
click at [838, 358] on input "Assign" at bounding box center [833, 362] width 9 height 9
checkbox input "true"
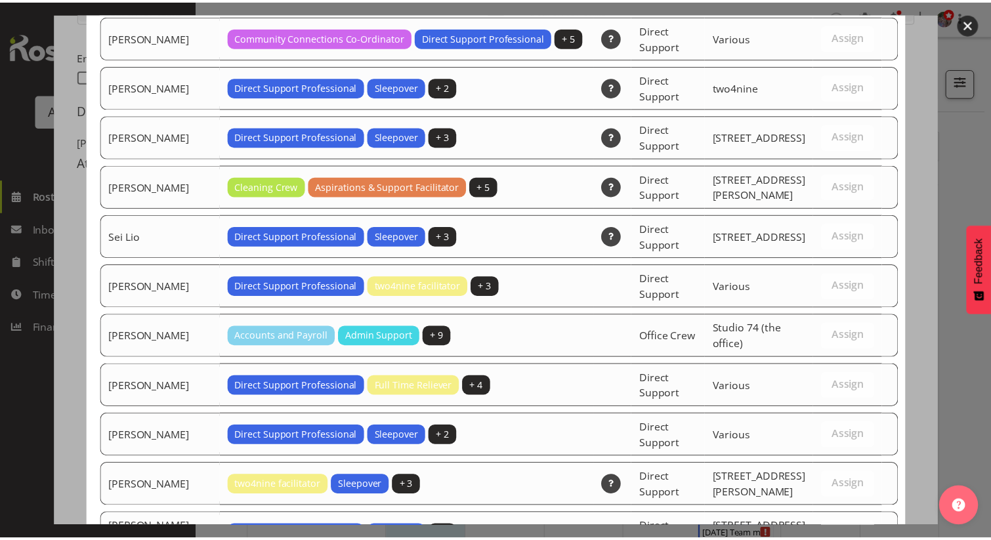
scroll to position [3911, 0]
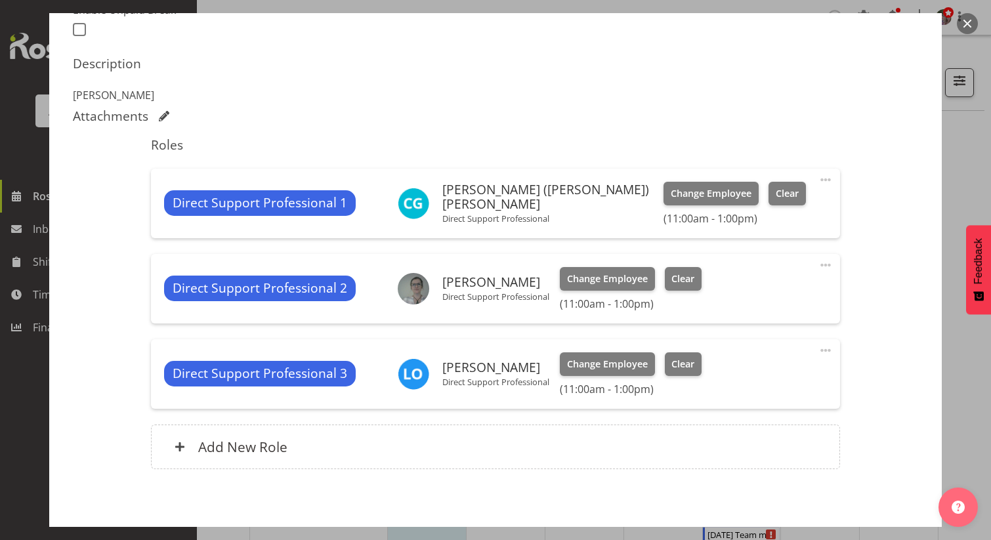
scroll to position [434, 0]
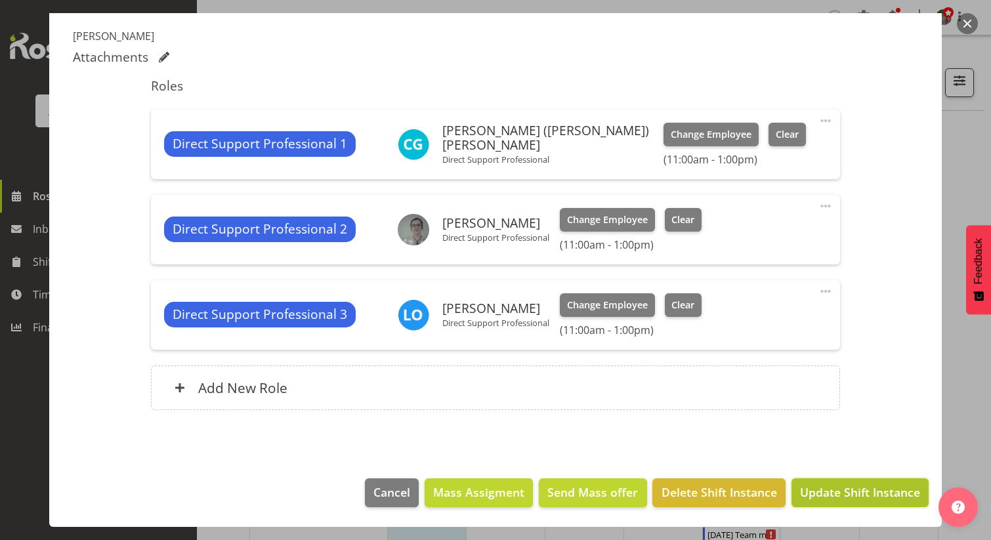
click at [864, 492] on span "Update Shift Instance" at bounding box center [860, 492] width 120 height 17
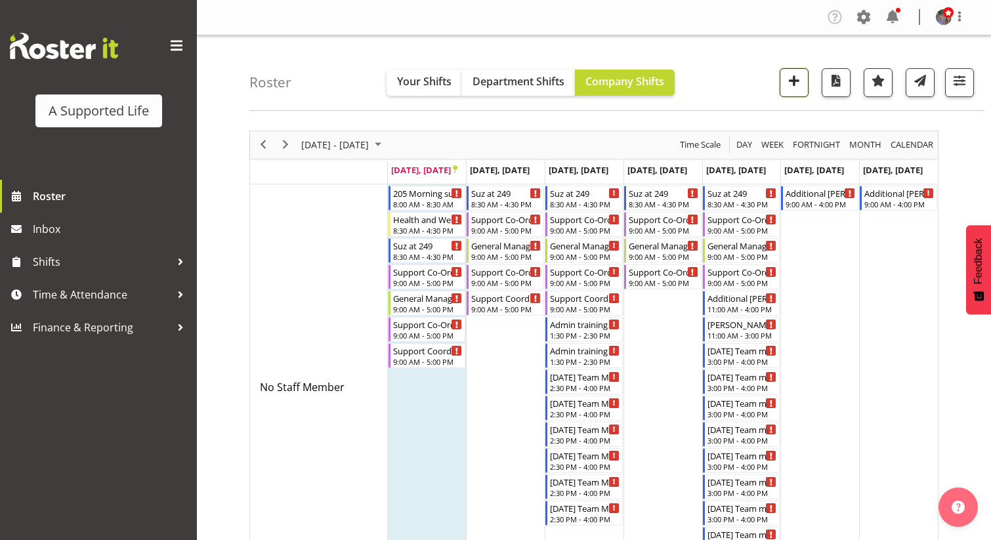
click at [800, 74] on span "button" at bounding box center [794, 80] width 17 height 17
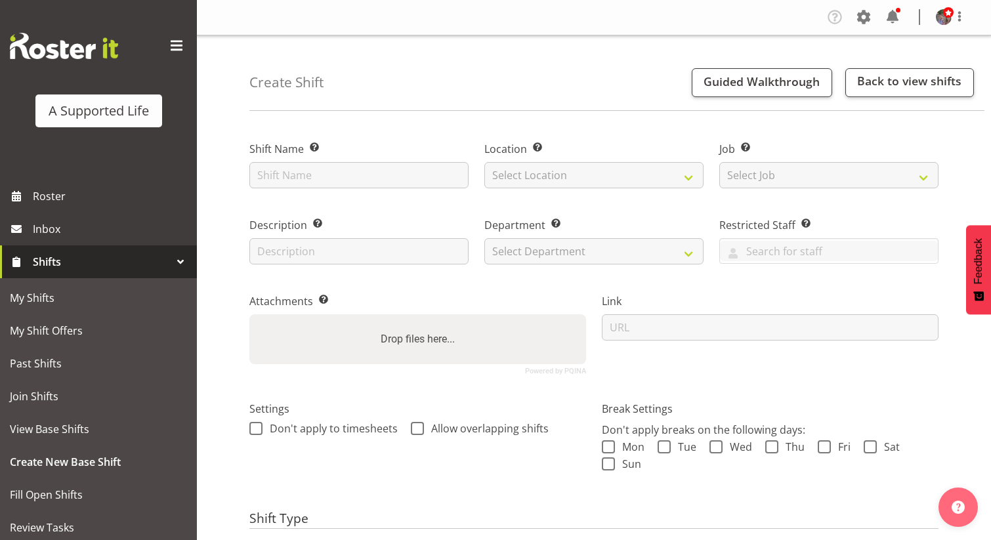
click at [425, 189] on div "Shift Name Enter a name for the shift (e.g. Day Shift)." at bounding box center [359, 161] width 235 height 76
click at [425, 181] on input "text" at bounding box center [359, 175] width 219 height 26
type input "Shannon handover"
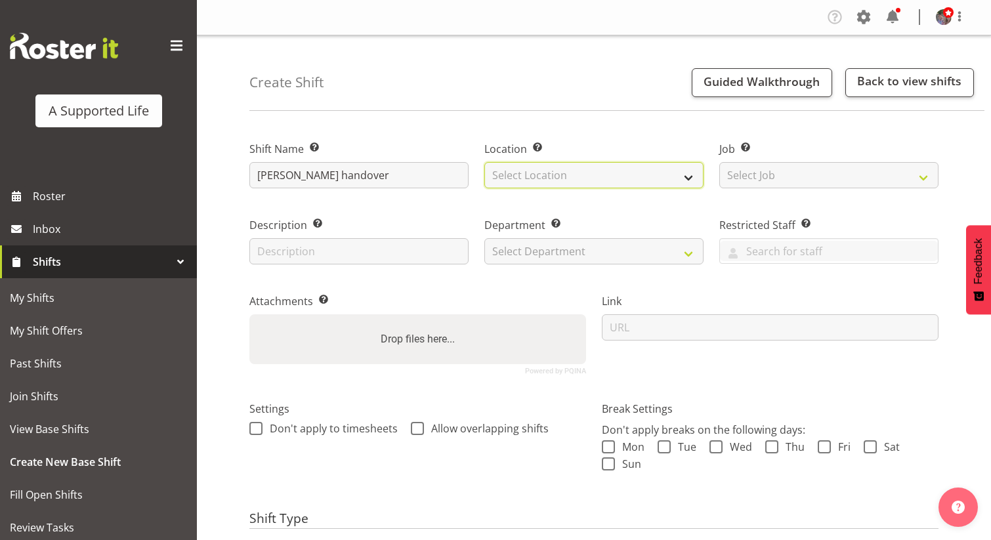
click at [511, 169] on select "Select Location 1.241 Edmonton Road 1/20 Sturges Road, Henderson 12b Coletta La…" at bounding box center [594, 175] width 219 height 26
select select "490"
click at [485, 162] on select "Select Location 1.241 Edmonton Road 1/20 Sturges Road, Henderson 12b Coletta La…" at bounding box center [594, 175] width 219 height 26
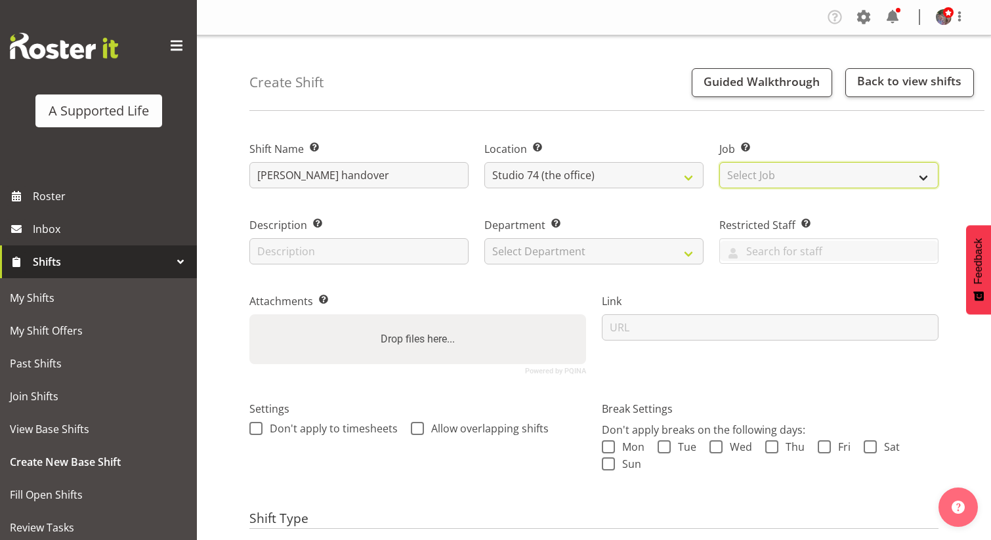
click at [770, 173] on select "Select Job Create new job Accounts and Payroll Admin Support Aspirations and Su…" at bounding box center [829, 175] width 219 height 26
select select "4112"
click at [720, 162] on select "Select Job Create new job Accounts and Payroll Admin Support Aspirations and Su…" at bounding box center [829, 175] width 219 height 26
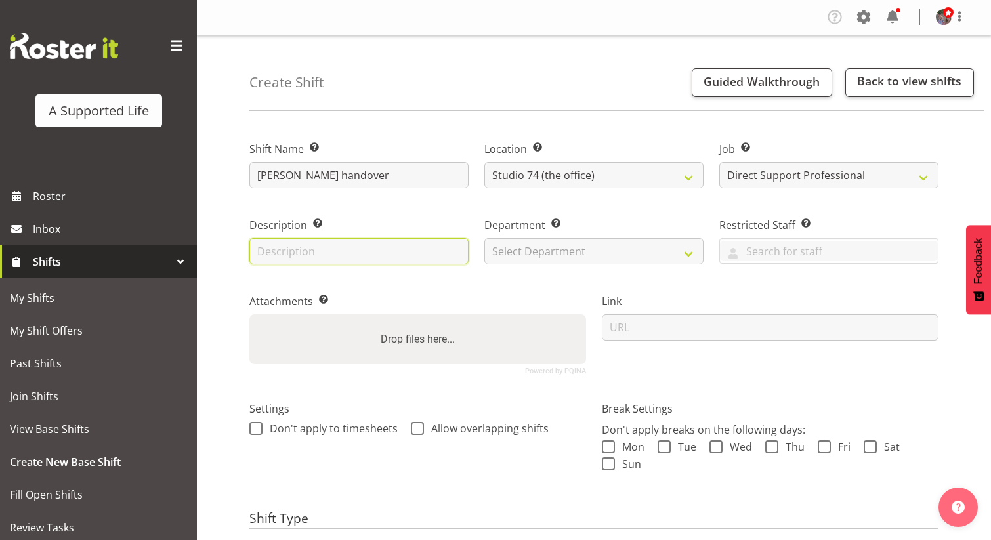
click at [441, 255] on input "text" at bounding box center [359, 251] width 219 height 26
type input "Meeting with Rebecca"
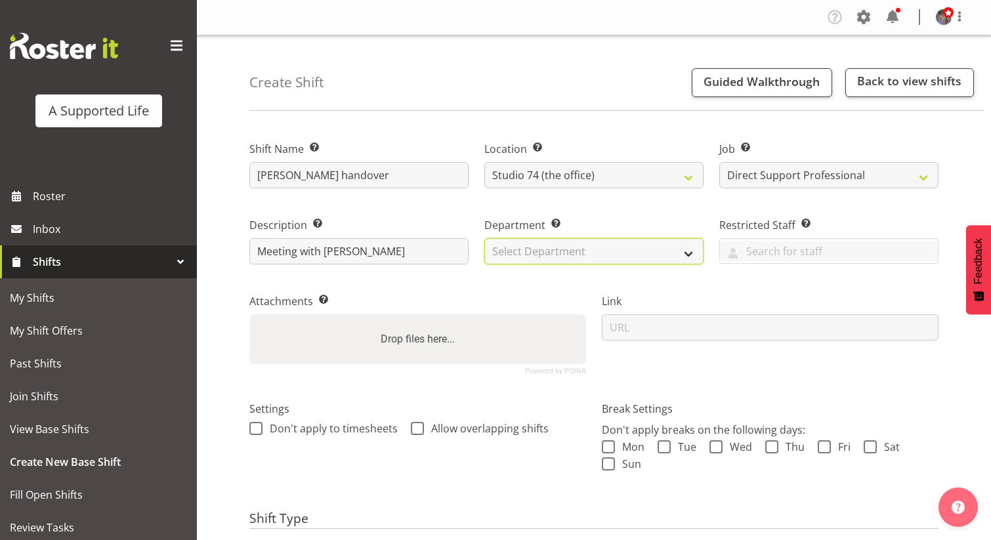
click at [602, 246] on select "Select Department Direct Support Office Crew Other two4nine" at bounding box center [594, 251] width 219 height 26
select select "564"
click at [485, 238] on select "Select Department Direct Support Office Crew Other two4nine" at bounding box center [594, 251] width 219 height 26
click at [449, 426] on span "Allow overlapping shifts" at bounding box center [486, 428] width 125 height 13
click at [420, 426] on input "Allow overlapping shifts" at bounding box center [415, 428] width 9 height 9
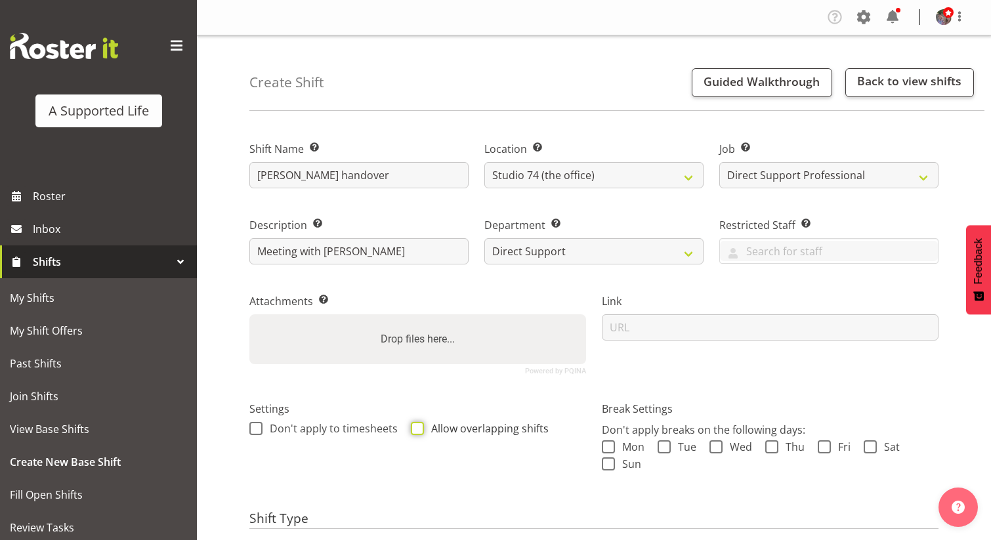
checkbox input "true"
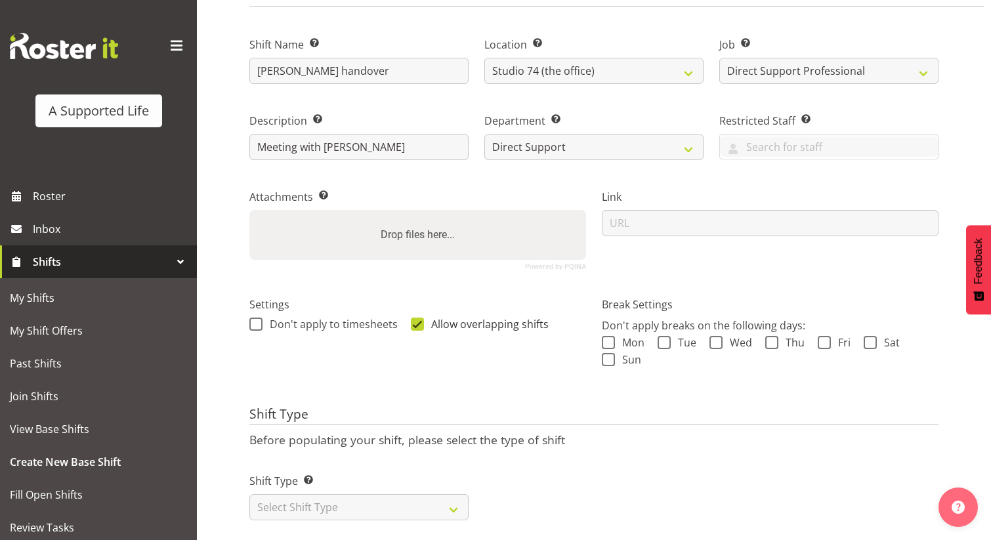
scroll to position [125, 0]
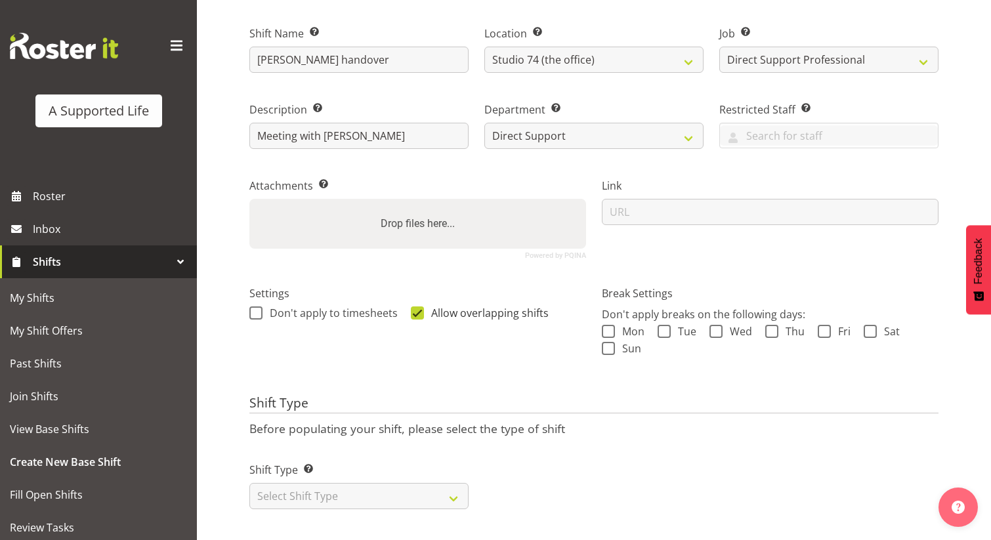
click at [449, 427] on form "Shift Name Enter a name for the shift (e.g. Day Shift). Shannon handover Locati…" at bounding box center [594, 262] width 689 height 511
click at [446, 489] on select "Select Shift Type One Off Shift Recurring Shift Rotating Shift" at bounding box center [359, 496] width 219 height 26
select select "one_off"
click at [250, 483] on select "Select Shift Type One Off Shift Recurring Shift Rotating Shift" at bounding box center [359, 496] width 219 height 26
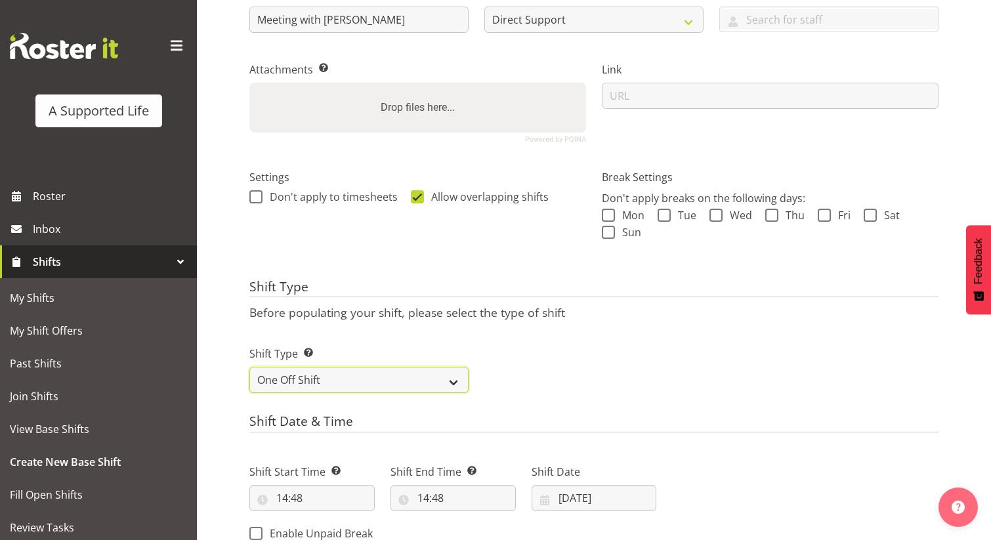
scroll to position [388, 0]
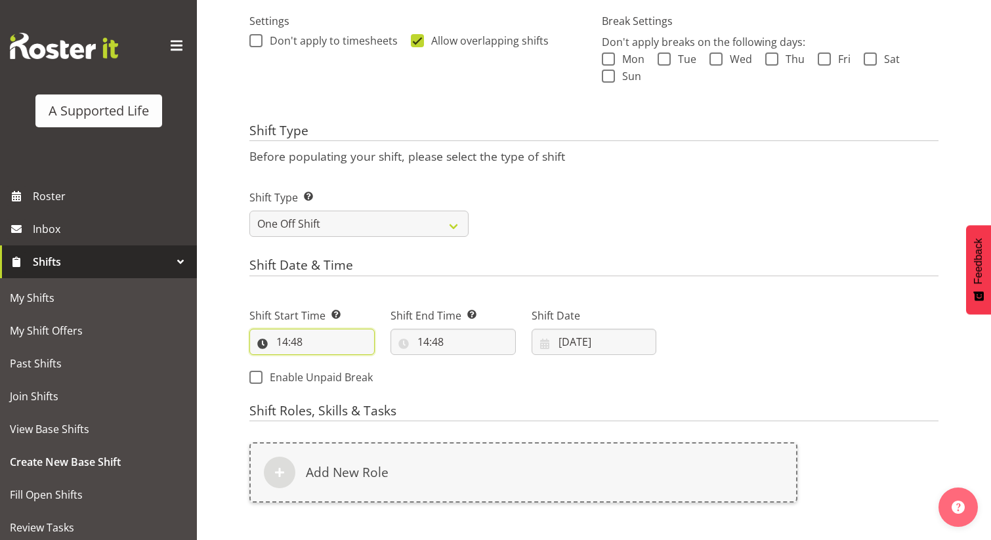
click at [315, 343] on input "14:48" at bounding box center [312, 342] width 125 height 26
click at [339, 375] on select "00 01 02 03 04 05 06 07 08 09 10 11 12 13 14 15 16 17 18 19 20 21 22 23" at bounding box center [339, 376] width 30 height 26
select select "13"
click at [324, 363] on select "00 01 02 03 04 05 06 07 08 09 10 11 12 13 14 15 16 17 18 19 20 21 22 23" at bounding box center [339, 376] width 30 height 26
type input "13:48"
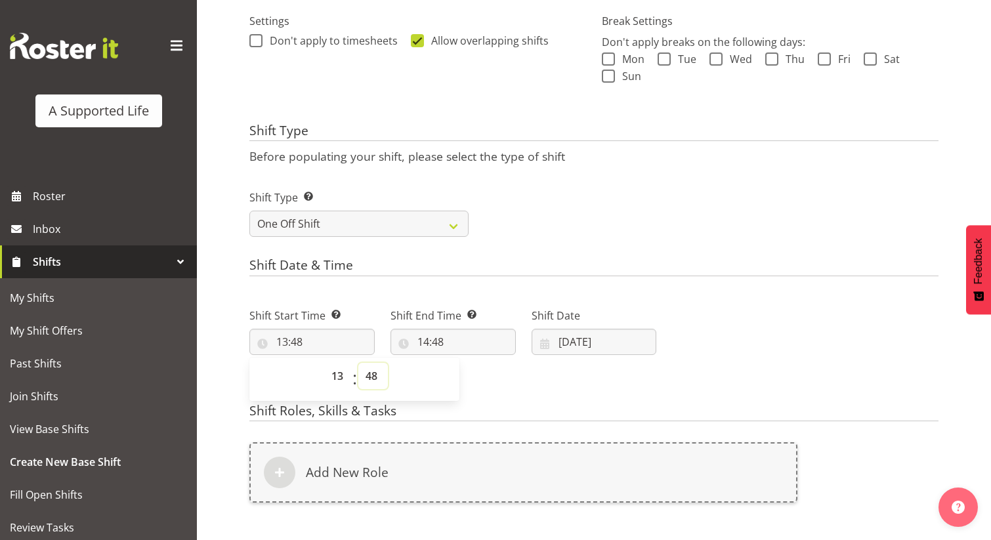
click at [370, 375] on select "00 01 02 03 04 05 06 07 08 09 10 11 12 13 14 15 16 17 18 19 20 21 22 23 24 25 2…" at bounding box center [373, 376] width 30 height 26
select select "0"
click at [358, 363] on select "00 01 02 03 04 05 06 07 08 09 10 11 12 13 14 15 16 17 18 19 20 21 22 23 24 25 2…" at bounding box center [373, 376] width 30 height 26
type input "13:00"
click at [422, 339] on input "14:48" at bounding box center [453, 342] width 125 height 26
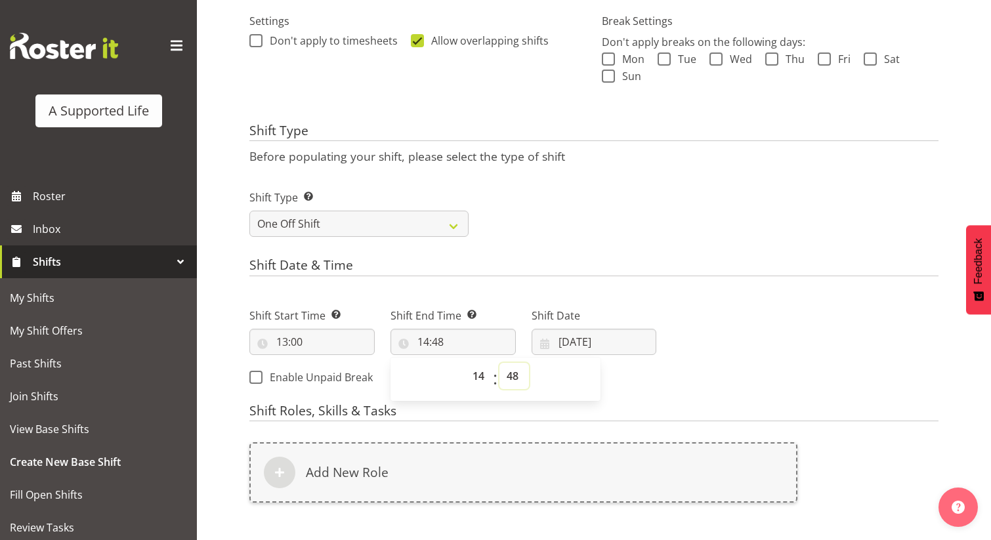
click at [509, 370] on select "00 01 02 03 04 05 06 07 08 09 10 11 12 13 14 15 16 17 18 19 20 21 22 23 24 25 2…" at bounding box center [515, 376] width 30 height 26
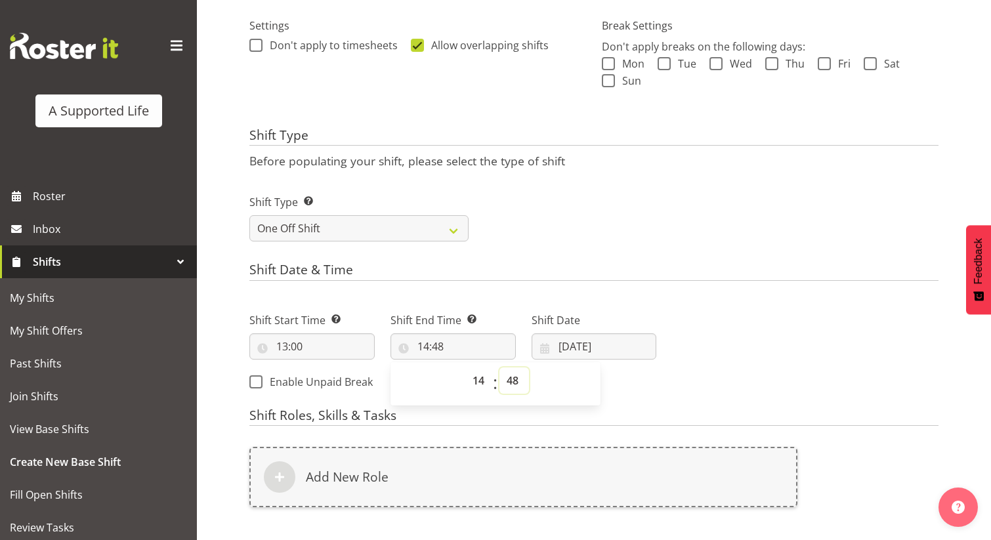
scroll to position [460, 0]
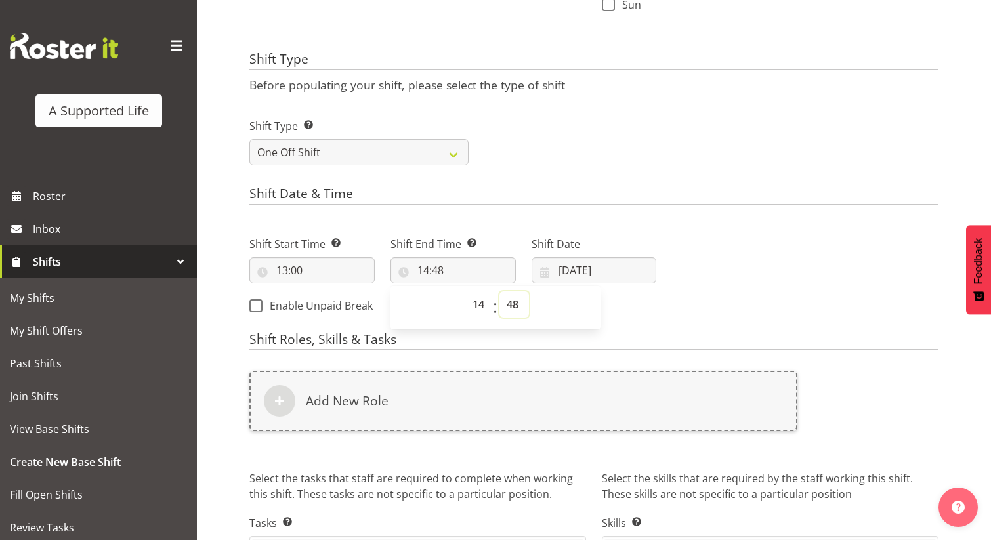
click at [513, 297] on select "00 01 02 03 04 05 06 07 08 09 10 11 12 13 14 15 16 17 18 19 20 21 22 23 24 25 2…" at bounding box center [515, 305] width 30 height 26
select select "0"
click at [500, 292] on select "00 01 02 03 04 05 06 07 08 09 10 11 12 13 14 15 16 17 18 19 20 21 22 23 24 25 2…" at bounding box center [515, 305] width 30 height 26
type input "14:00"
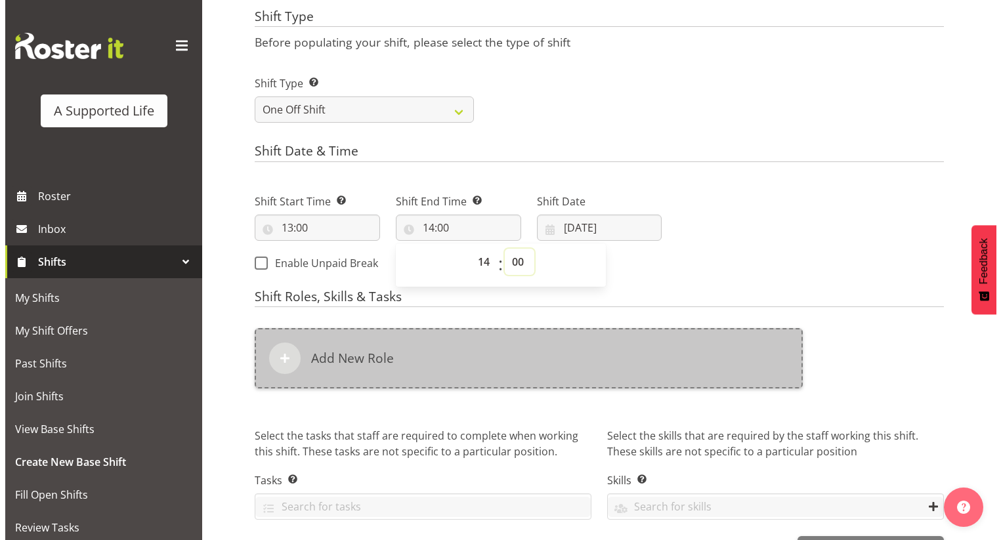
scroll to position [525, 0]
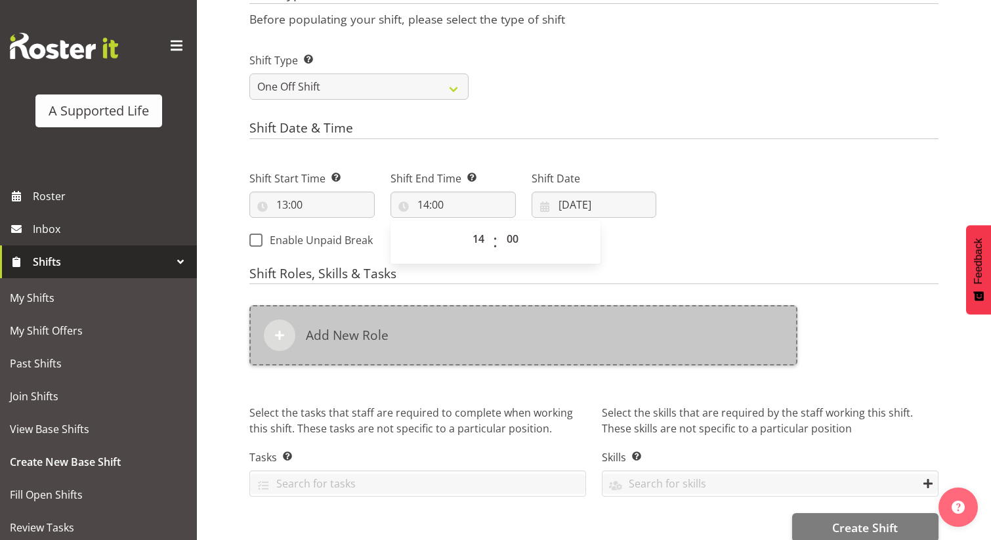
click at [637, 361] on div "Add New Role" at bounding box center [524, 335] width 548 height 60
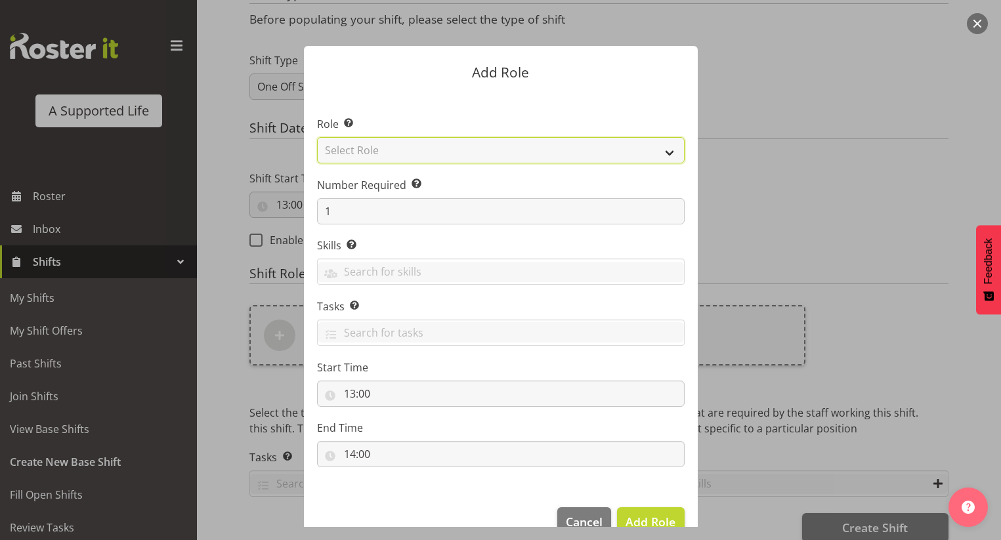
click at [511, 160] on select "Select Role Accounts and Payroll Admin Support Aspirations & Support Facilitato…" at bounding box center [501, 150] width 368 height 26
select select "519"
click at [317, 137] on select "Select Role Accounts and Payroll Admin Support Aspirations & Support Facilitato…" at bounding box center [501, 150] width 368 height 26
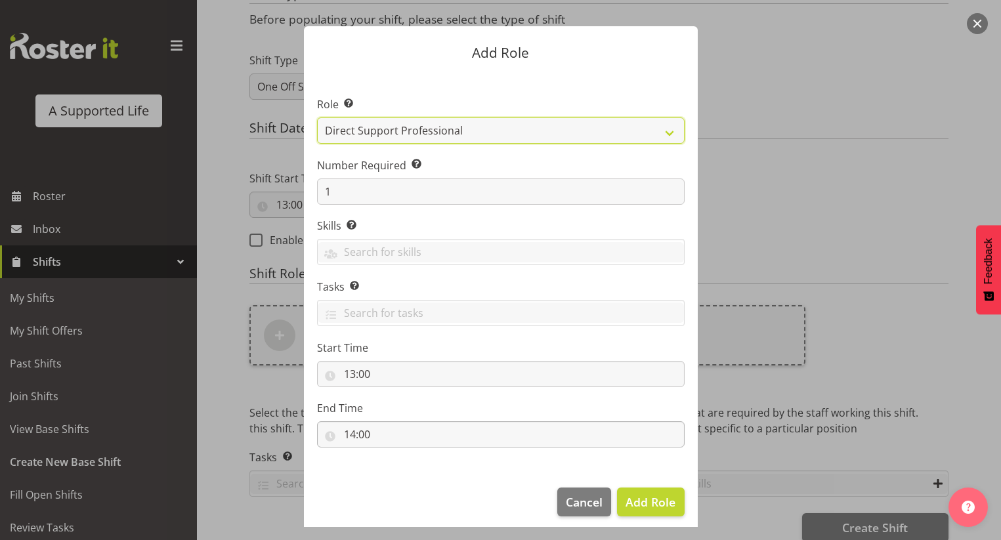
scroll to position [29, 0]
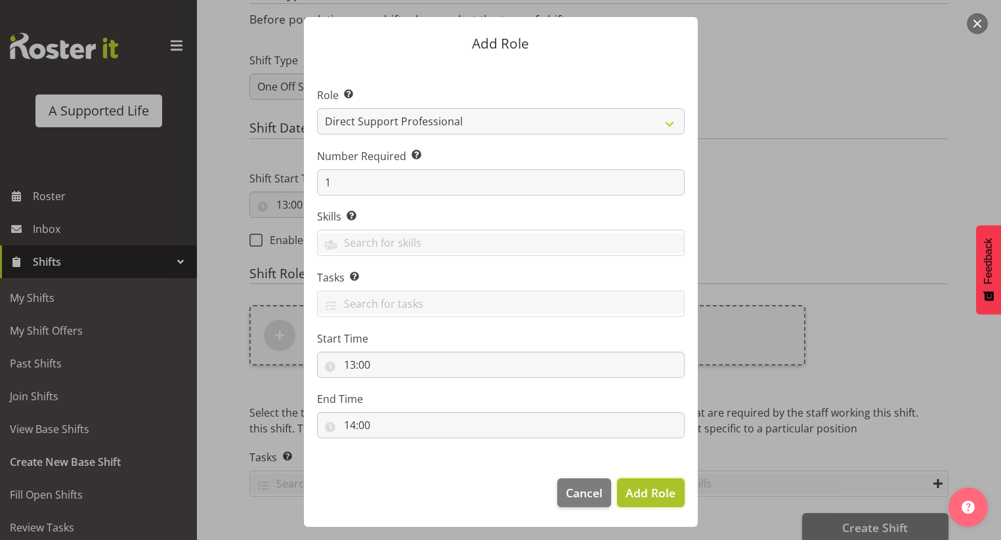
click at [660, 499] on span "Add Role" at bounding box center [651, 493] width 50 height 16
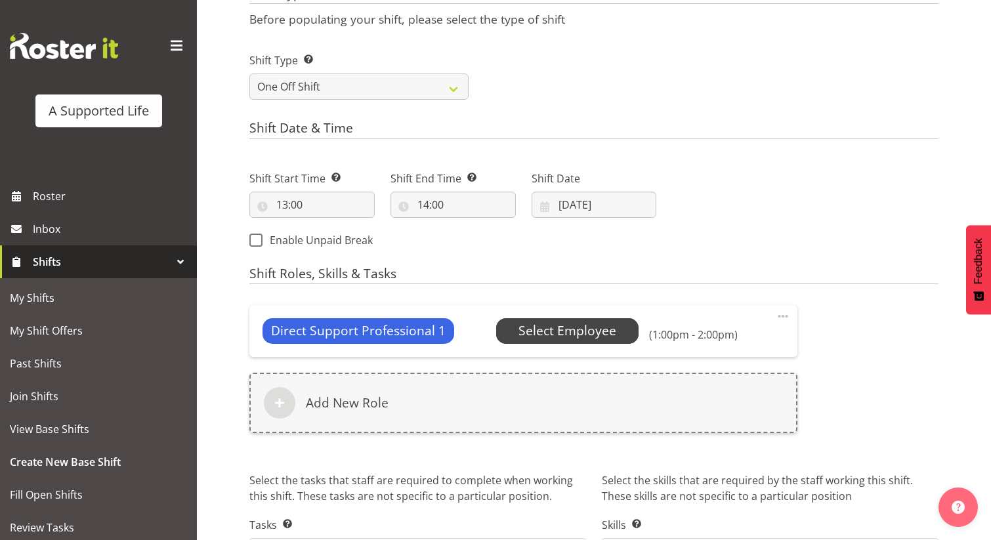
click at [619, 339] on span "Select Employee" at bounding box center [567, 330] width 143 height 25
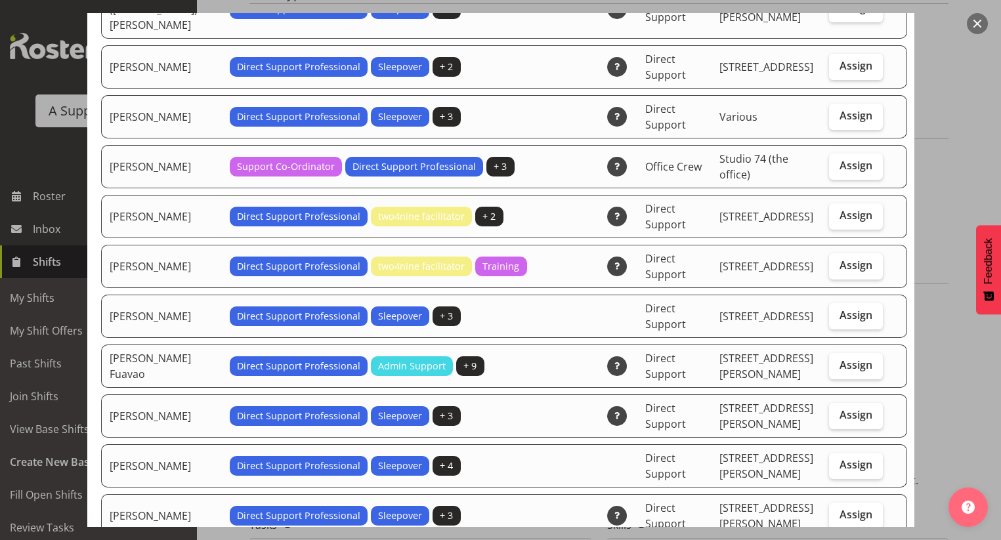
scroll to position [1182, 0]
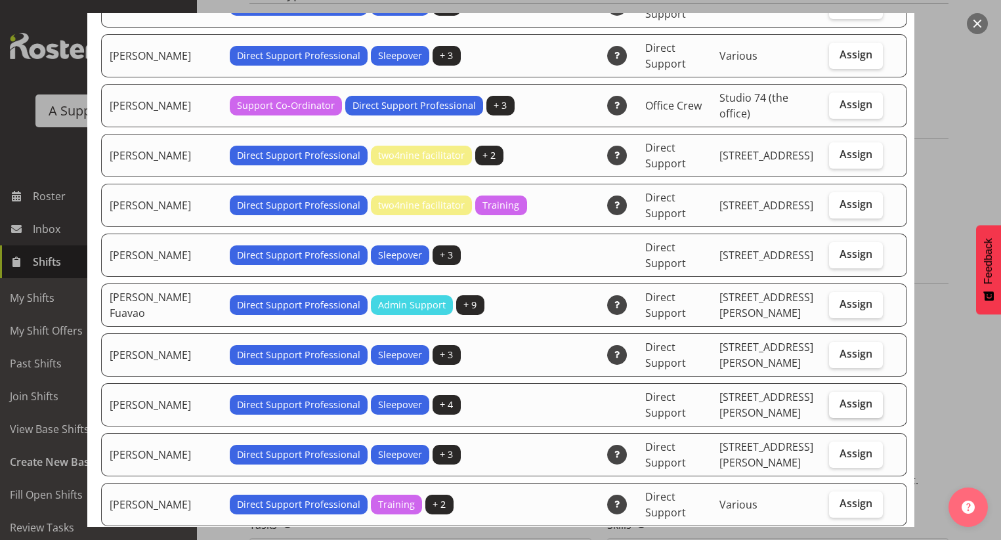
click at [840, 397] on span "Assign" at bounding box center [856, 403] width 33 height 13
click at [838, 400] on input "Assign" at bounding box center [833, 404] width 9 height 9
checkbox input "true"
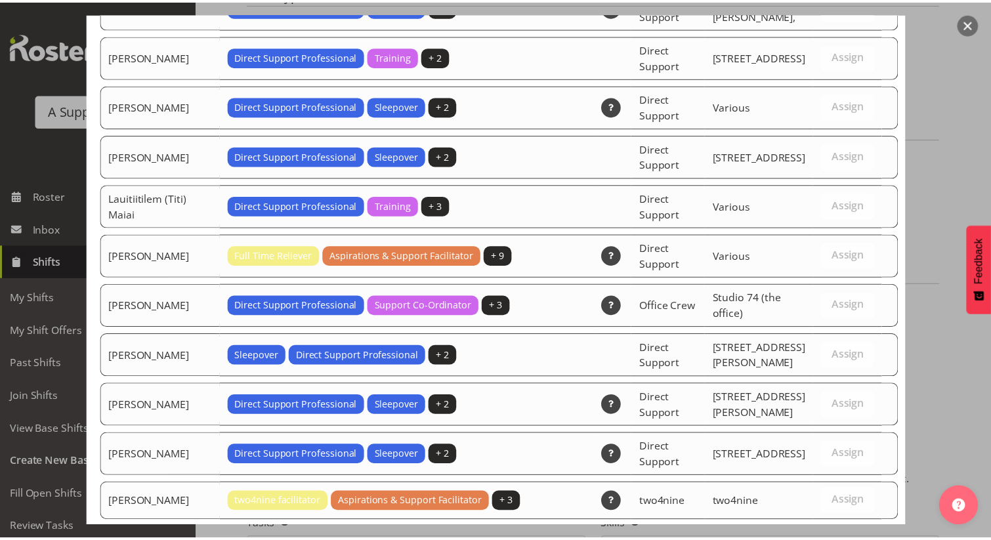
scroll to position [3911, 0]
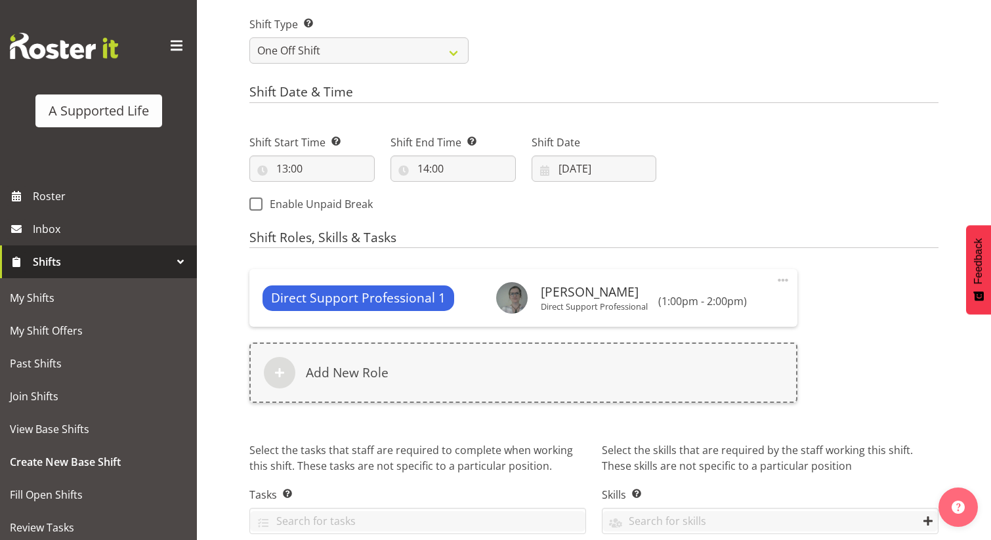
scroll to position [620, 0]
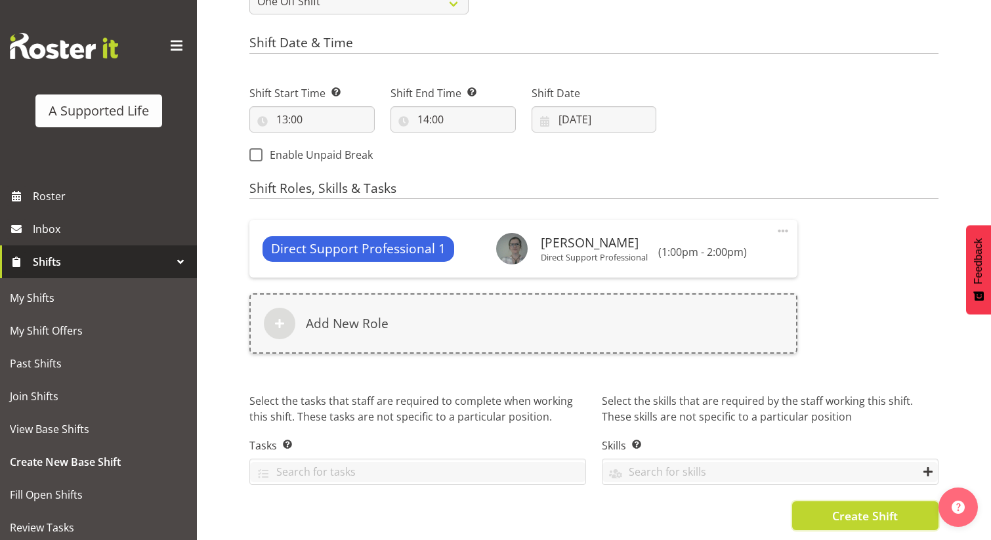
click at [827, 502] on button "Create Shift" at bounding box center [866, 516] width 146 height 29
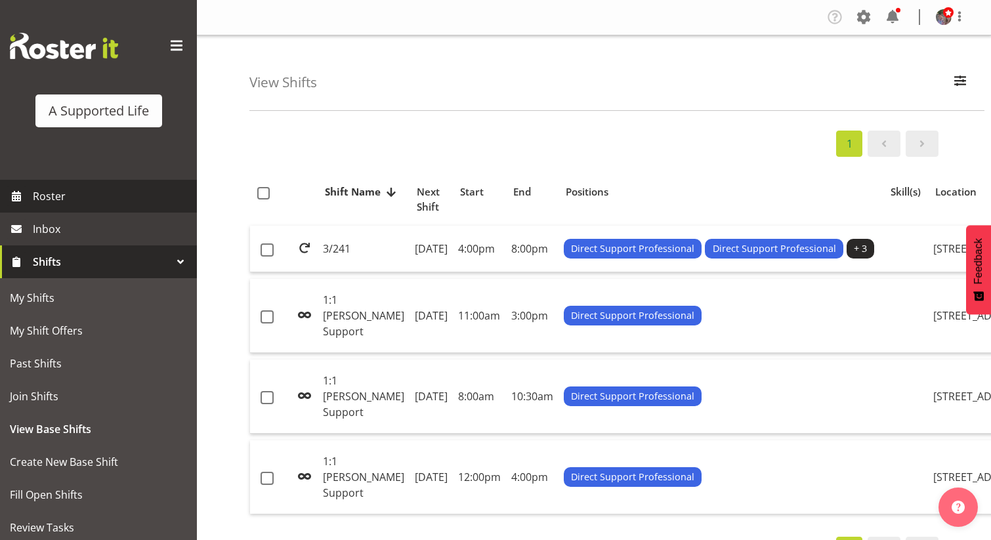
click at [133, 185] on link "Roster" at bounding box center [98, 196] width 197 height 33
